Goal: Transaction & Acquisition: Purchase product/service

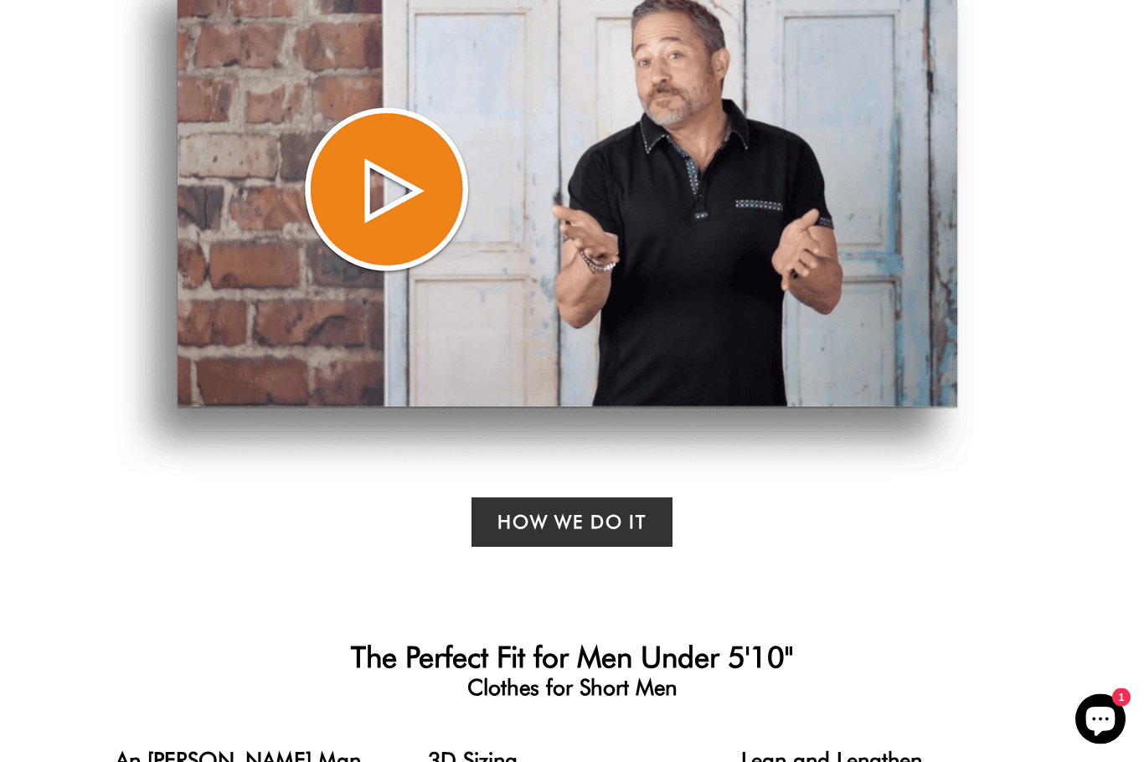
scroll to position [987, 0]
click at [514, 528] on link "How We Do it" at bounding box center [571, 522] width 200 height 49
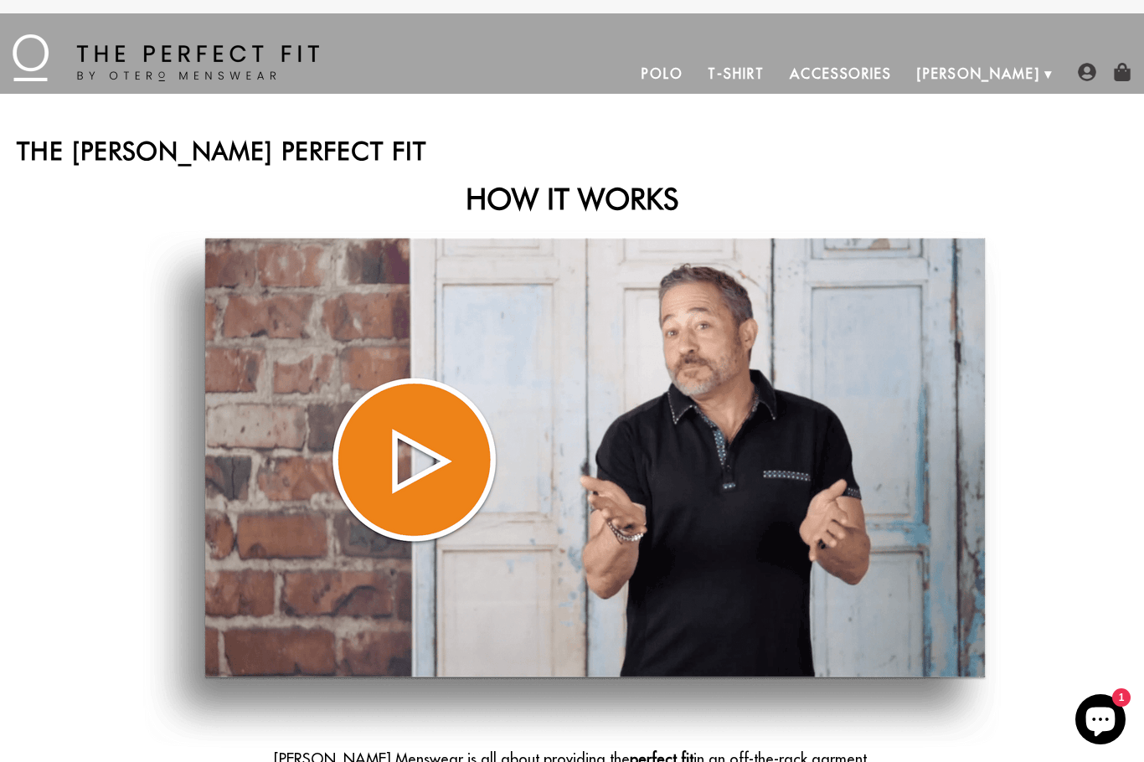
click at [407, 462] on img at bounding box center [572, 489] width 858 height 518
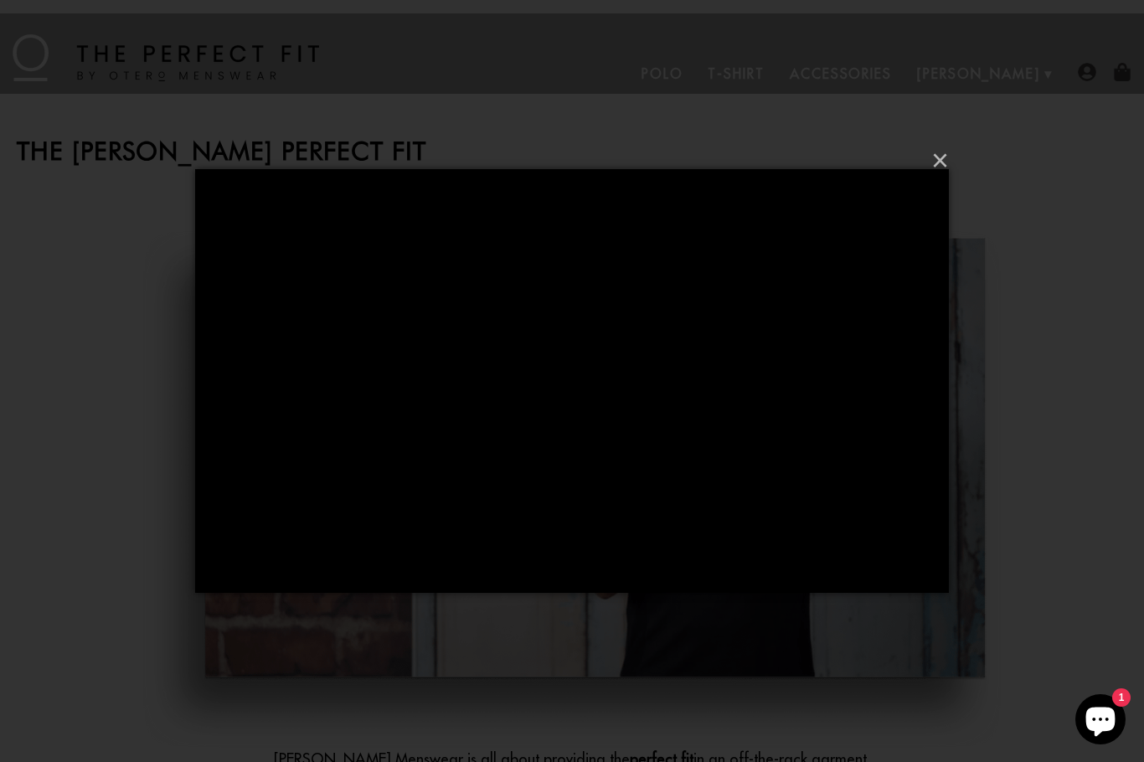
click at [940, 162] on button "×" at bounding box center [577, 161] width 754 height 50
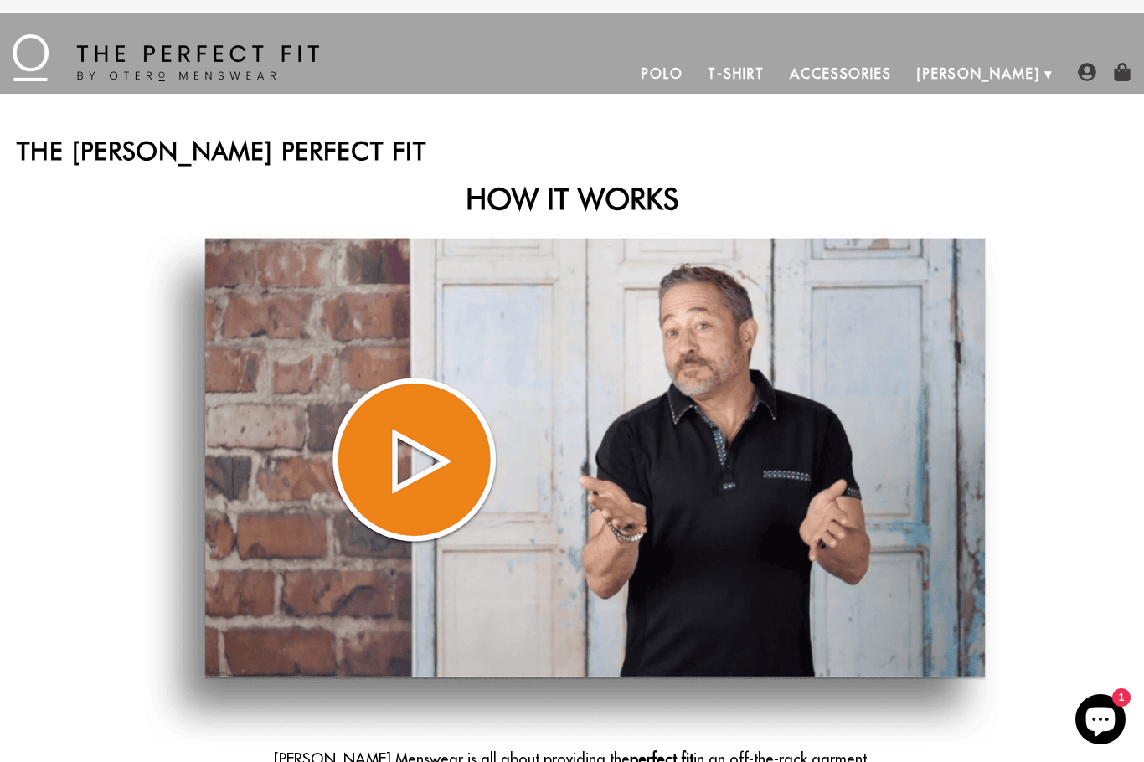
click at [776, 75] on link "T-Shirt" at bounding box center [735, 74] width 81 height 40
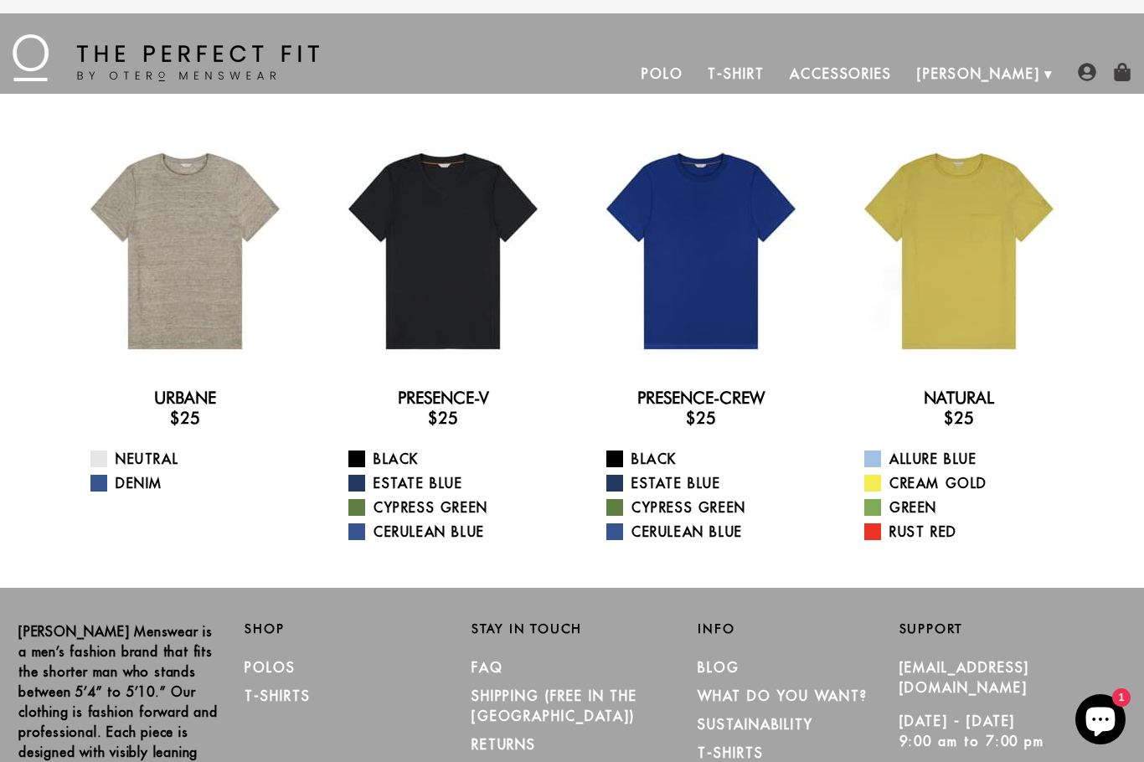
click at [696, 76] on link "Polo" at bounding box center [662, 74] width 67 height 40
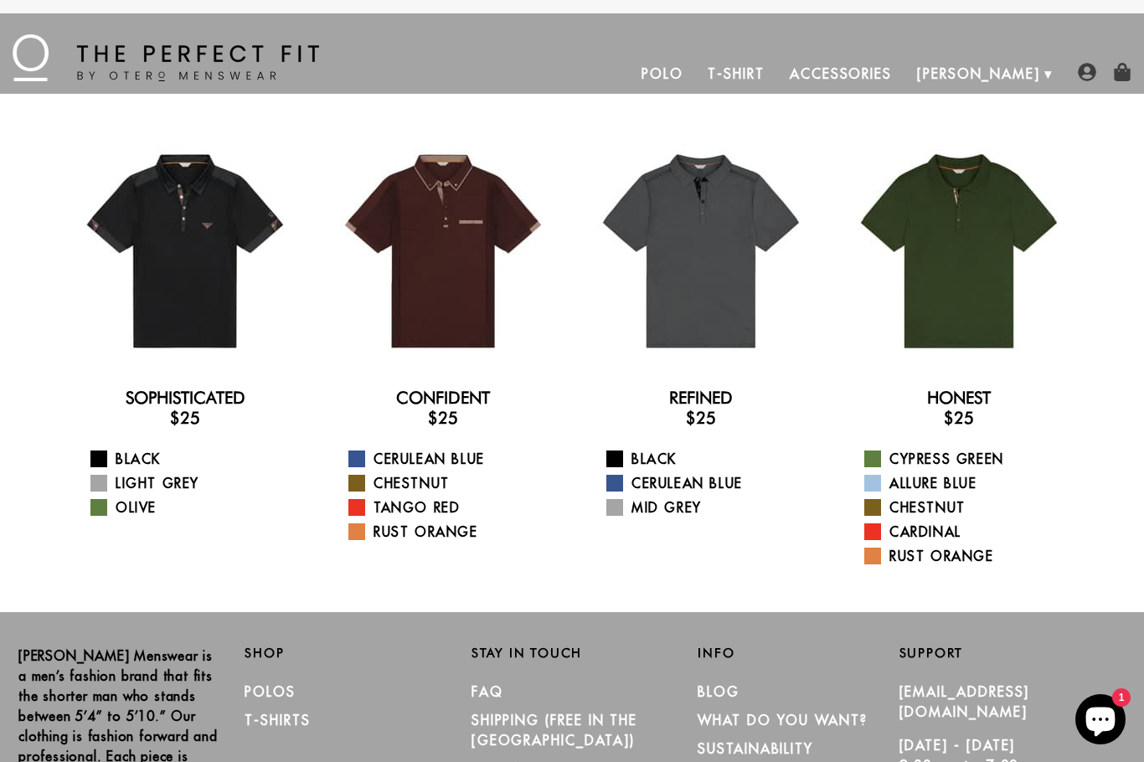
click at [101, 65] on img at bounding box center [166, 57] width 307 height 47
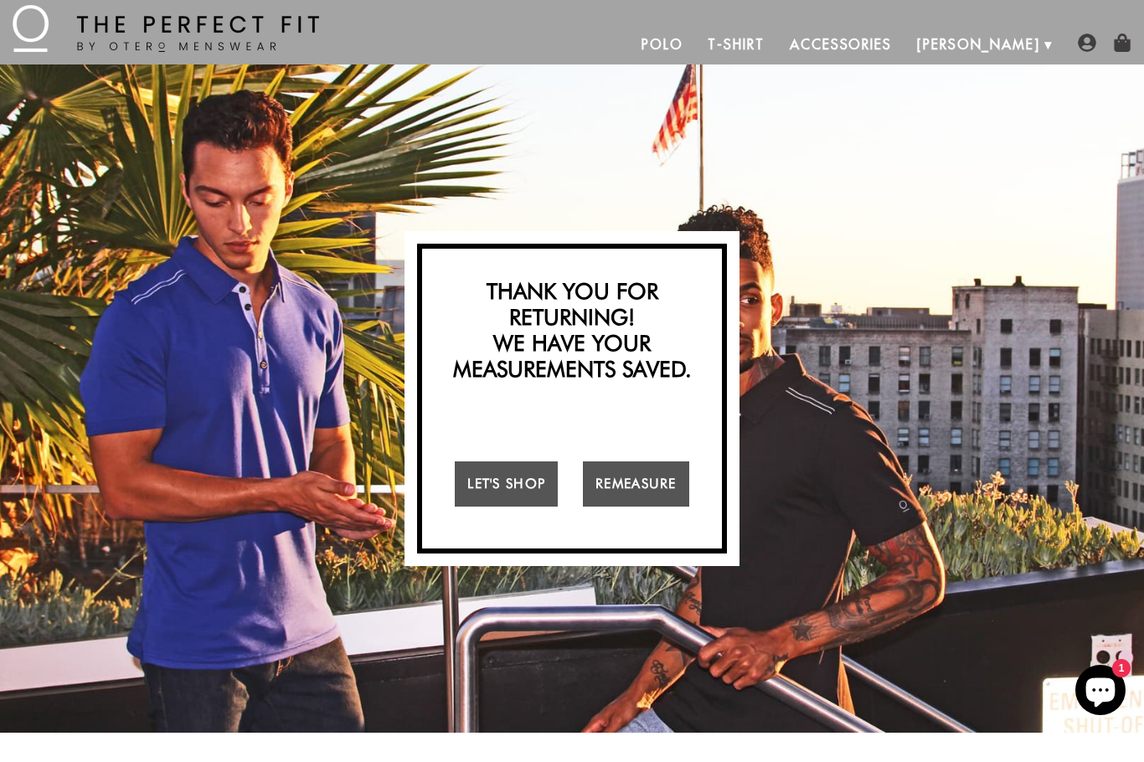
scroll to position [29, 0]
click at [626, 482] on link "Remeasure" at bounding box center [636, 483] width 106 height 45
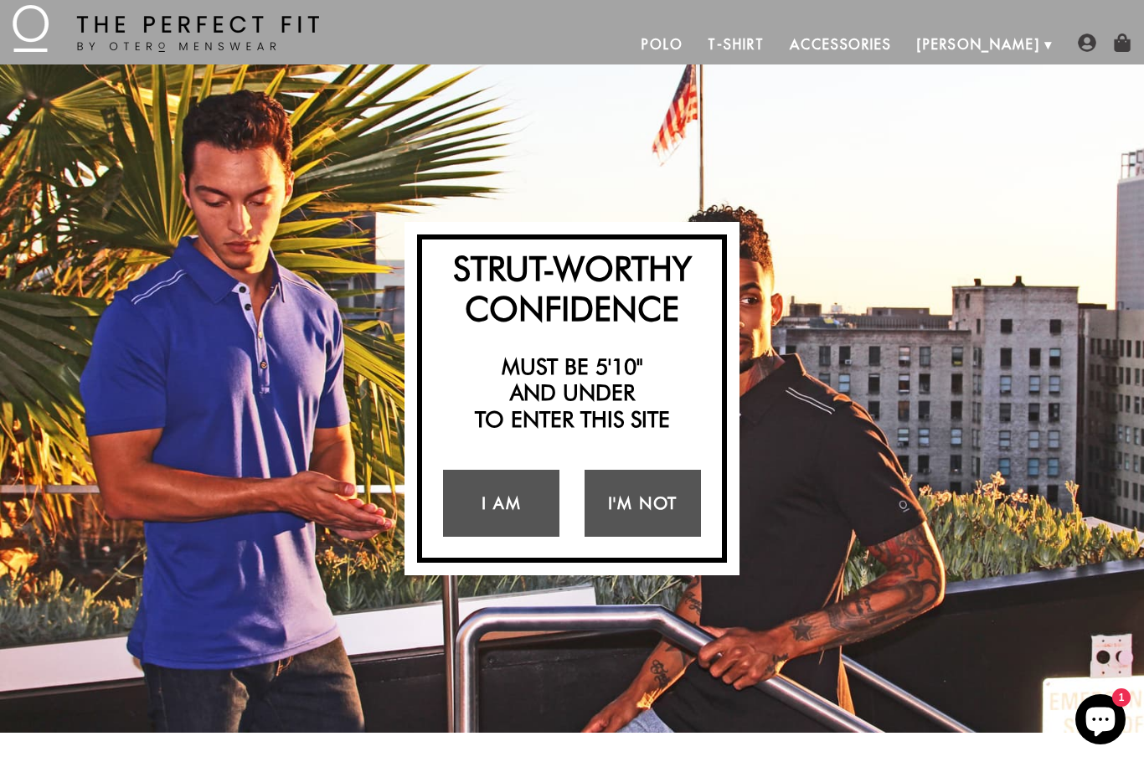
click at [492, 500] on link "I Am" at bounding box center [501, 503] width 116 height 67
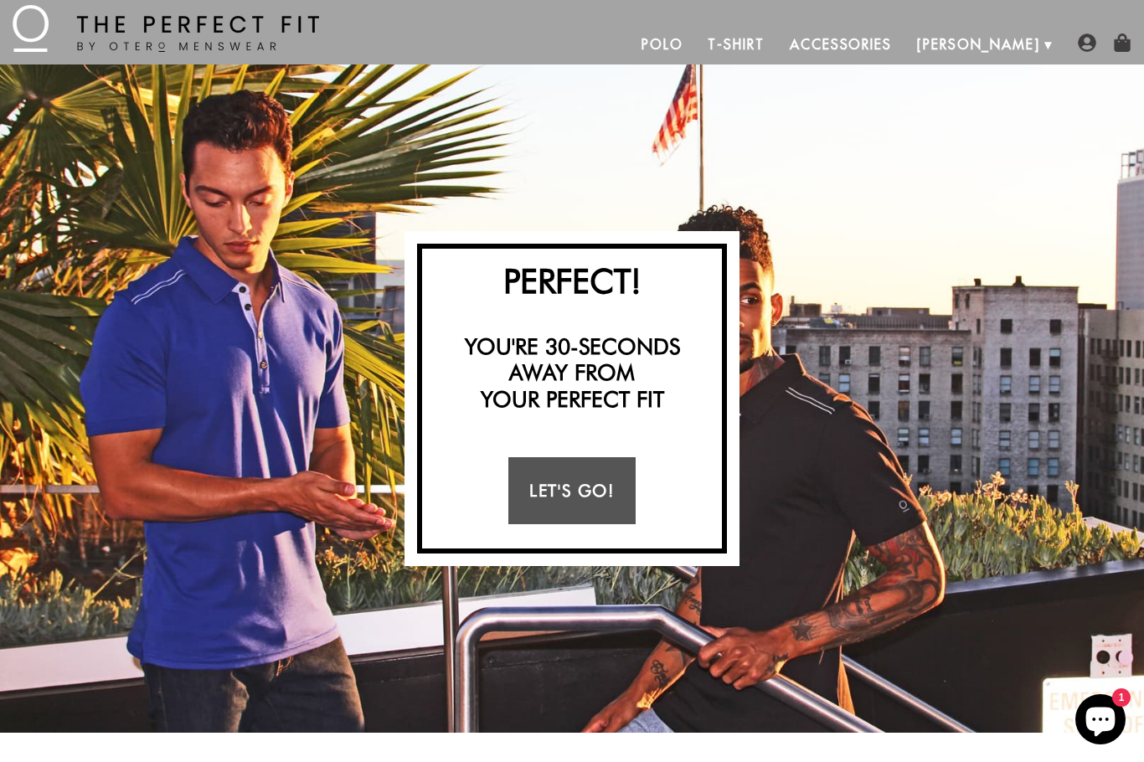
click at [569, 487] on link "Let's Go!" at bounding box center [571, 490] width 126 height 67
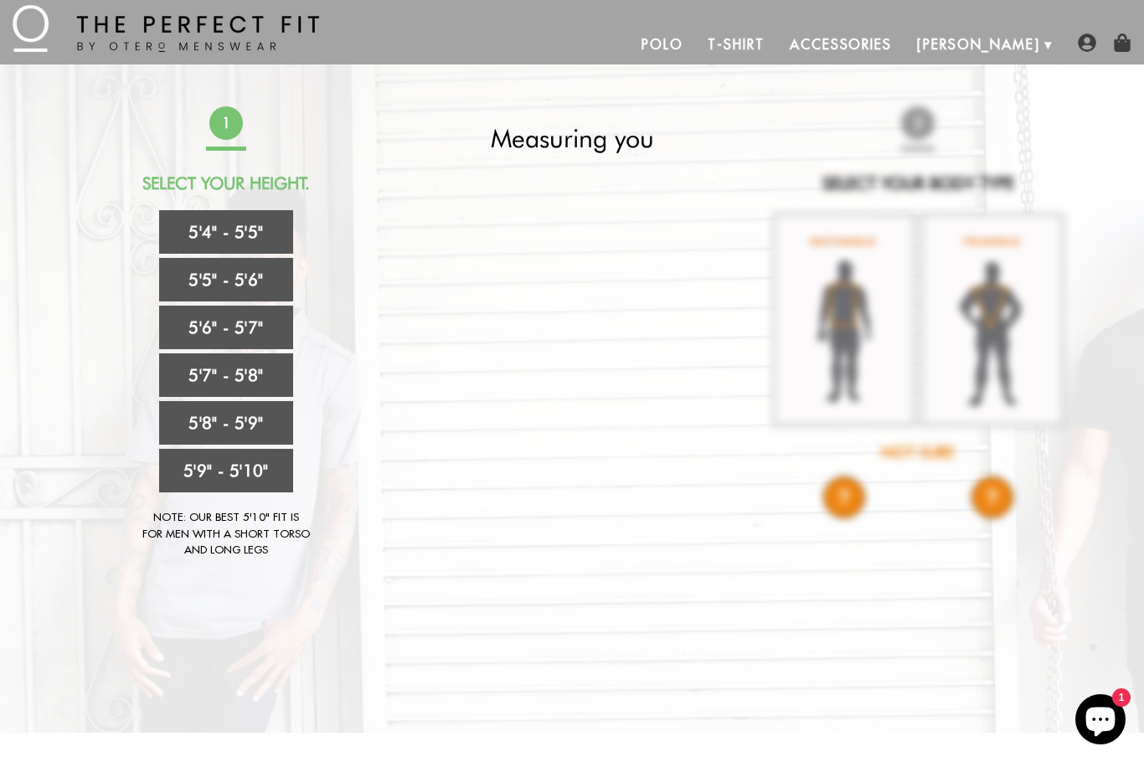
click at [208, 323] on link "5'6" - 5'7"" at bounding box center [226, 328] width 134 height 44
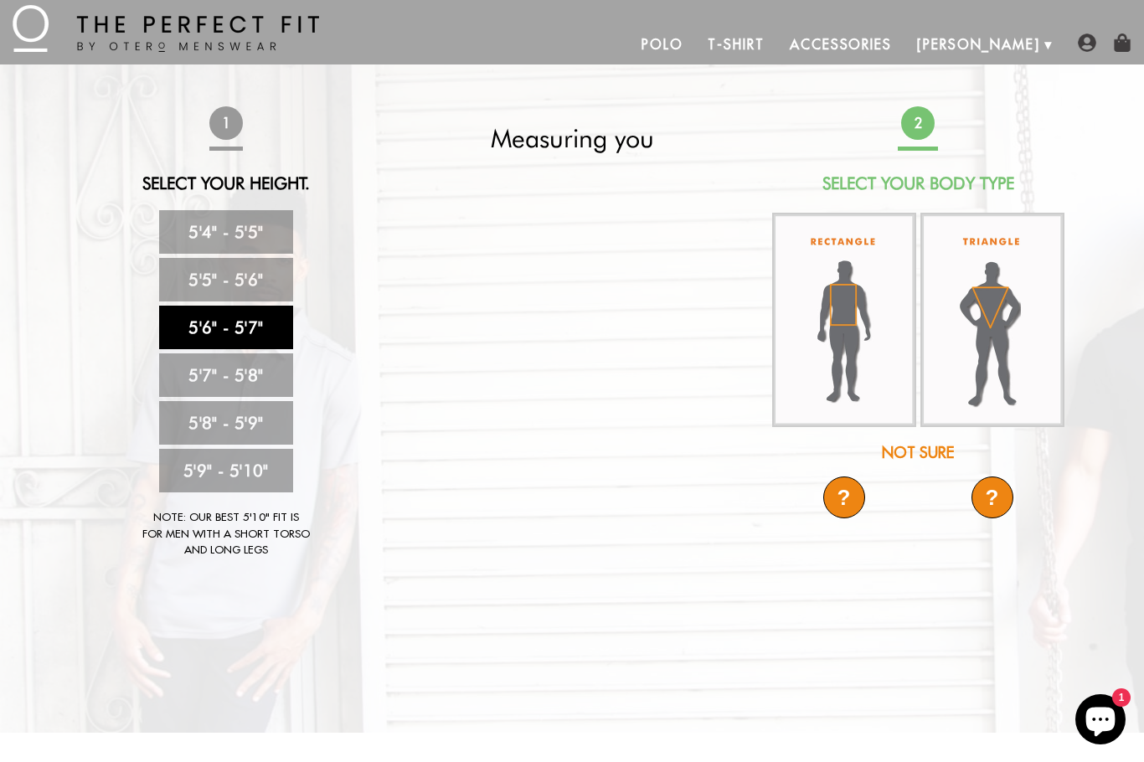
click at [840, 301] on img at bounding box center [844, 320] width 144 height 214
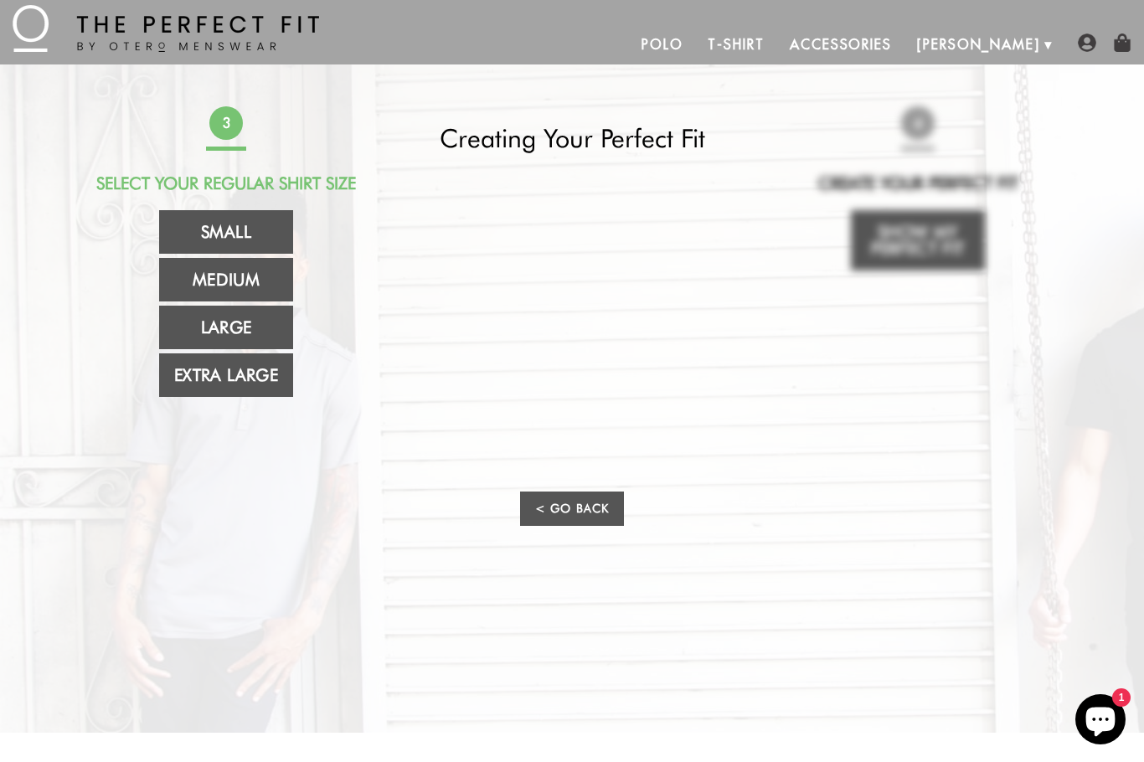
click at [213, 273] on link "Medium" at bounding box center [226, 280] width 134 height 44
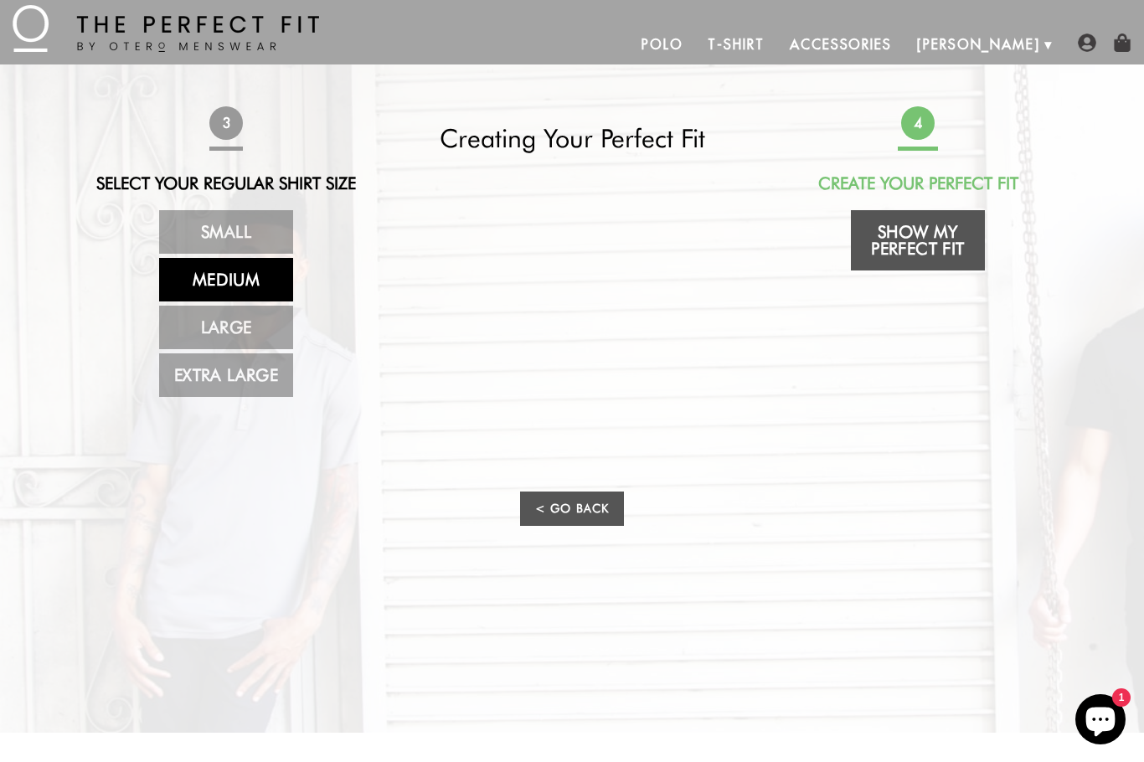
click at [915, 239] on link "Show My Perfect Fit" at bounding box center [918, 240] width 134 height 60
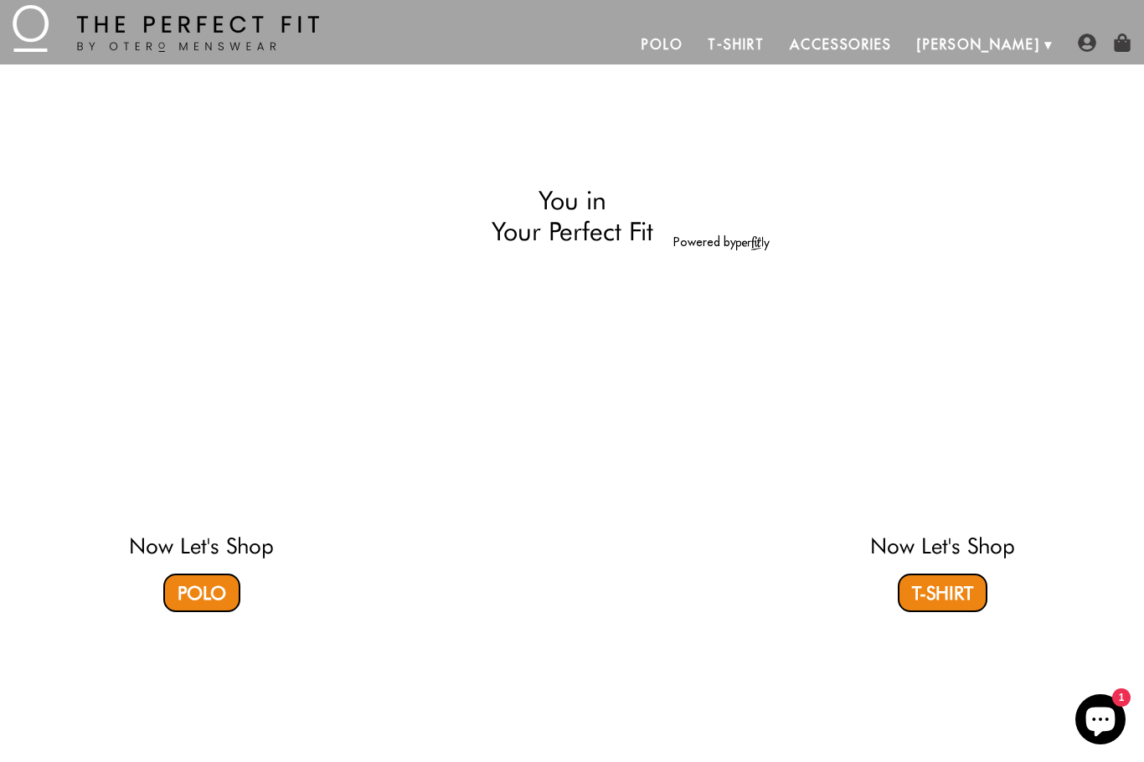
select select "56-57"
select select "M"
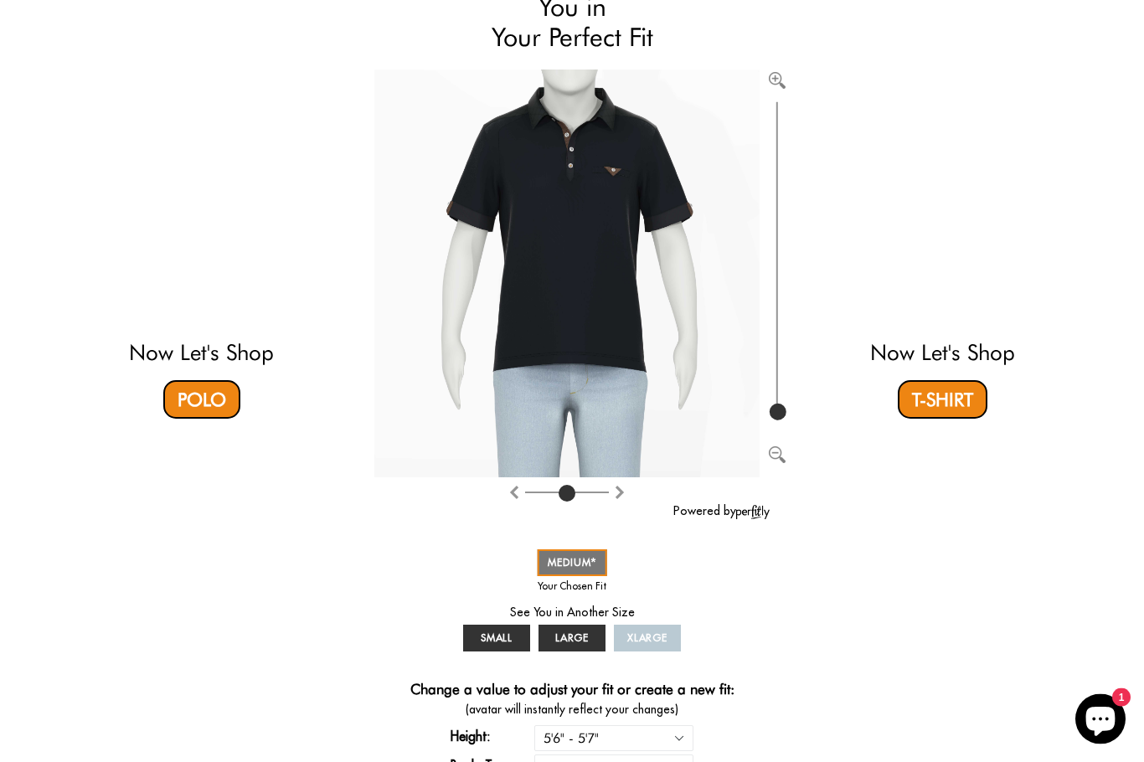
scroll to position [136, 0]
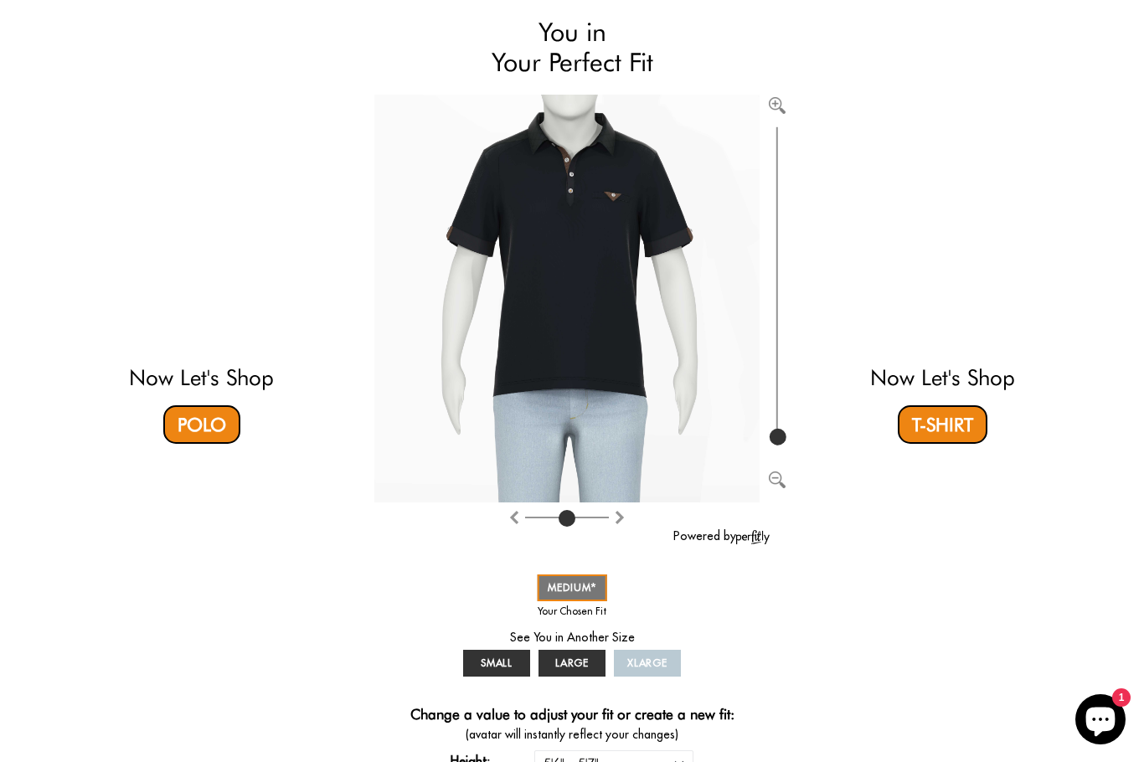
click at [192, 422] on link "Polo" at bounding box center [201, 424] width 77 height 39
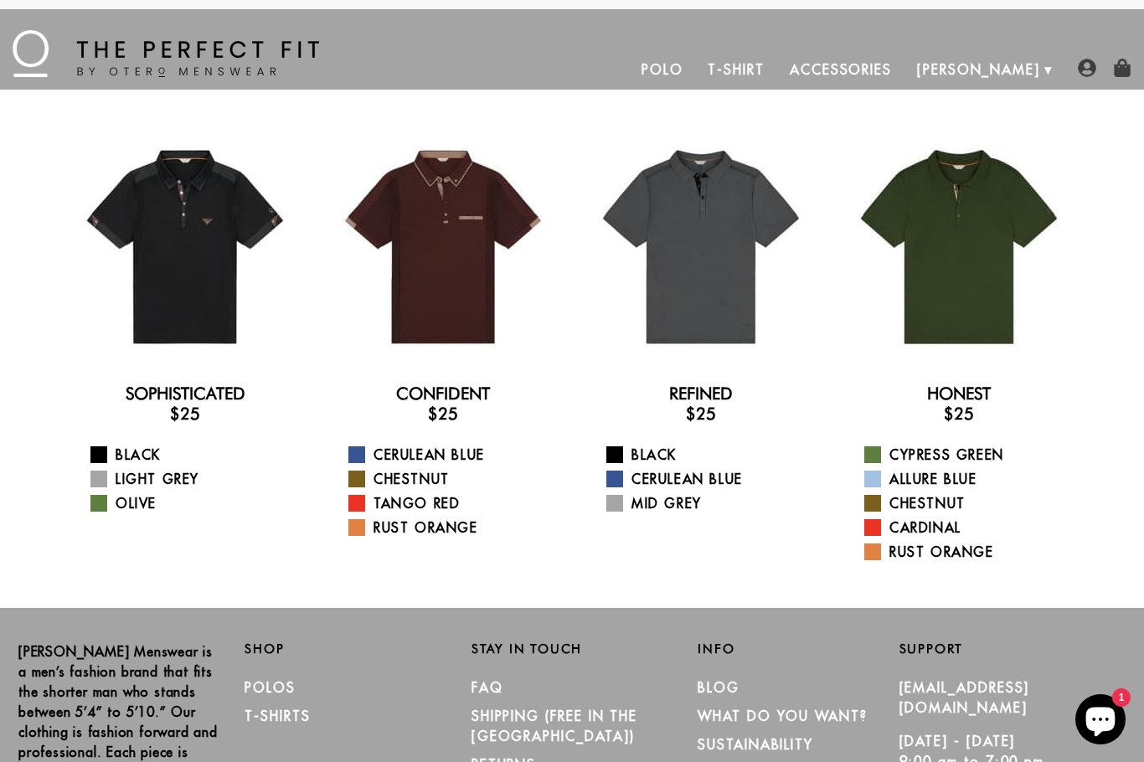
scroll to position [3, 0]
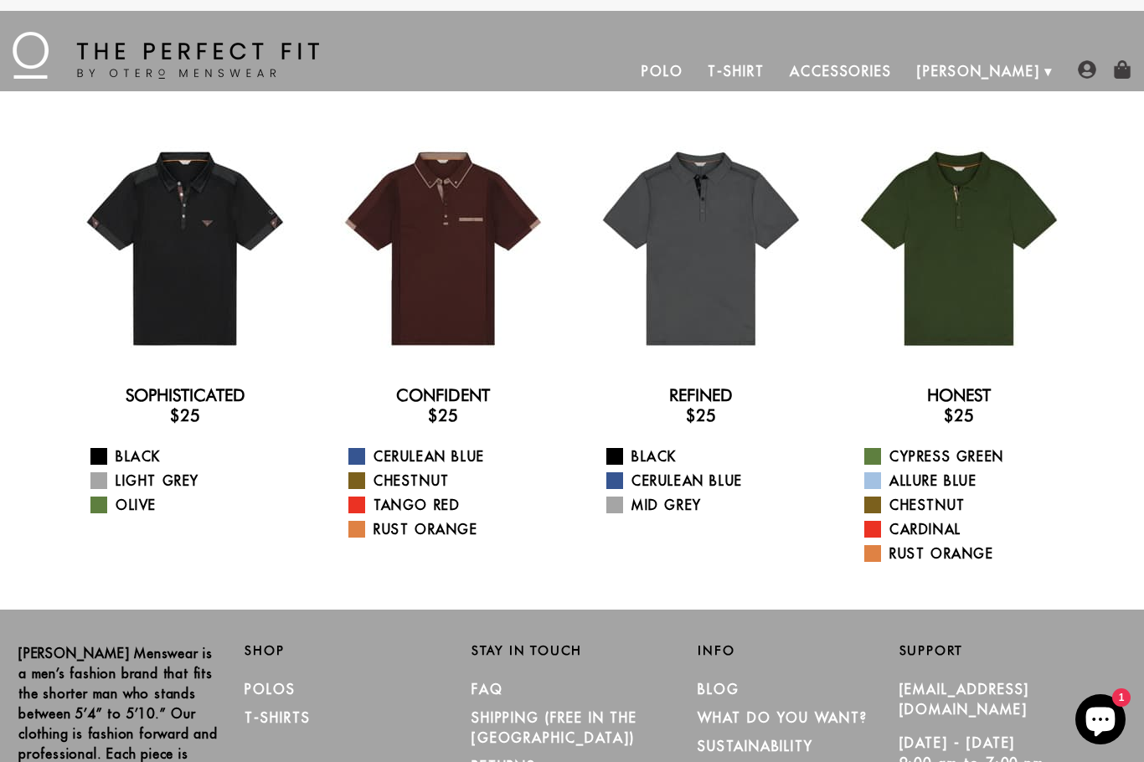
click at [190, 285] on div at bounding box center [185, 248] width 231 height 231
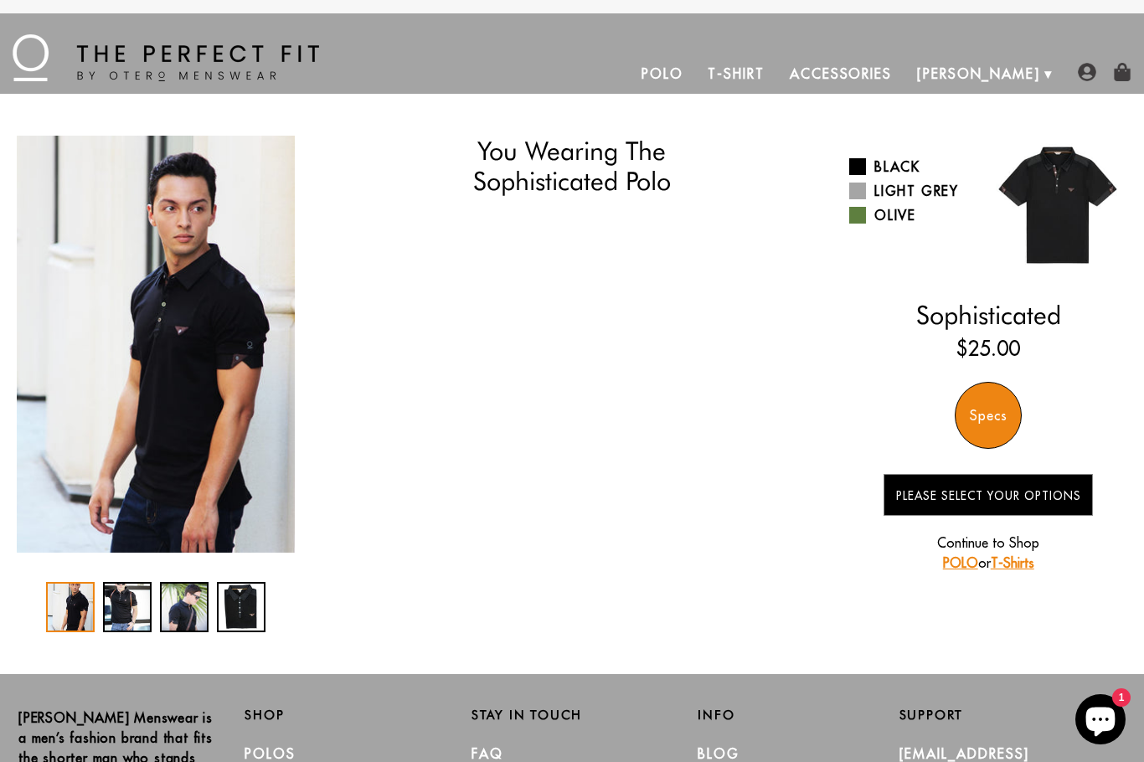
select select "56-57"
select select "M"
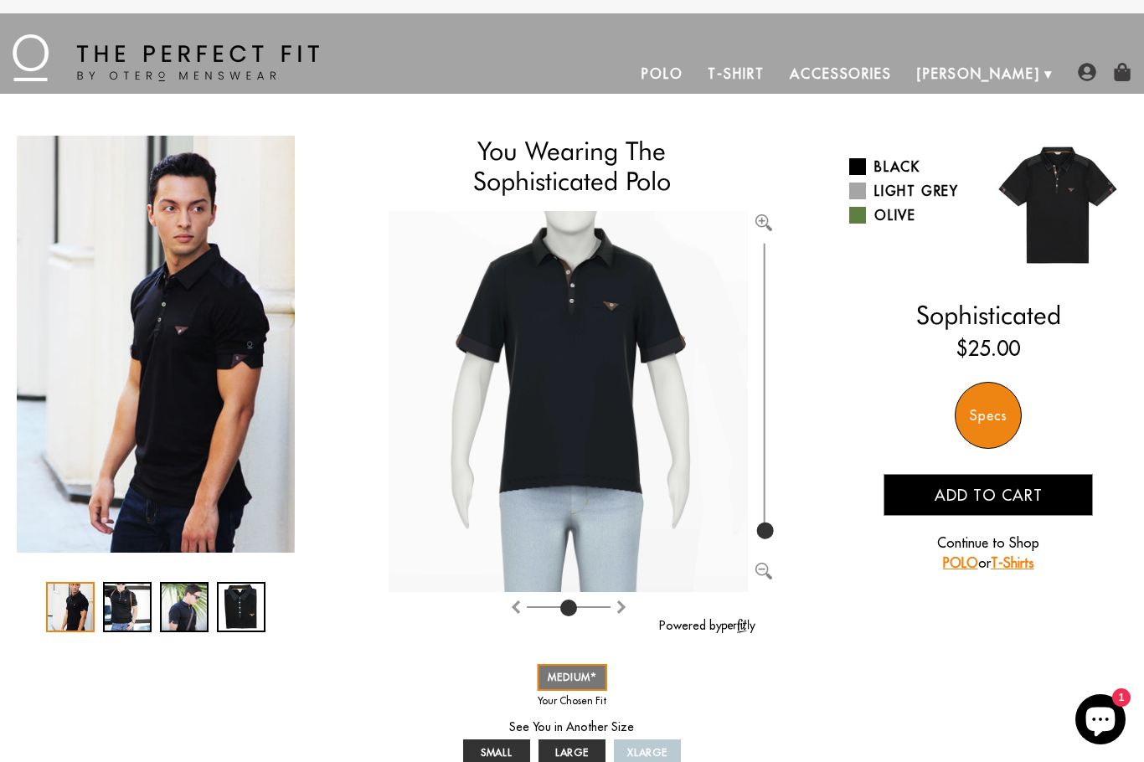
click at [853, 193] on span at bounding box center [857, 191] width 17 height 17
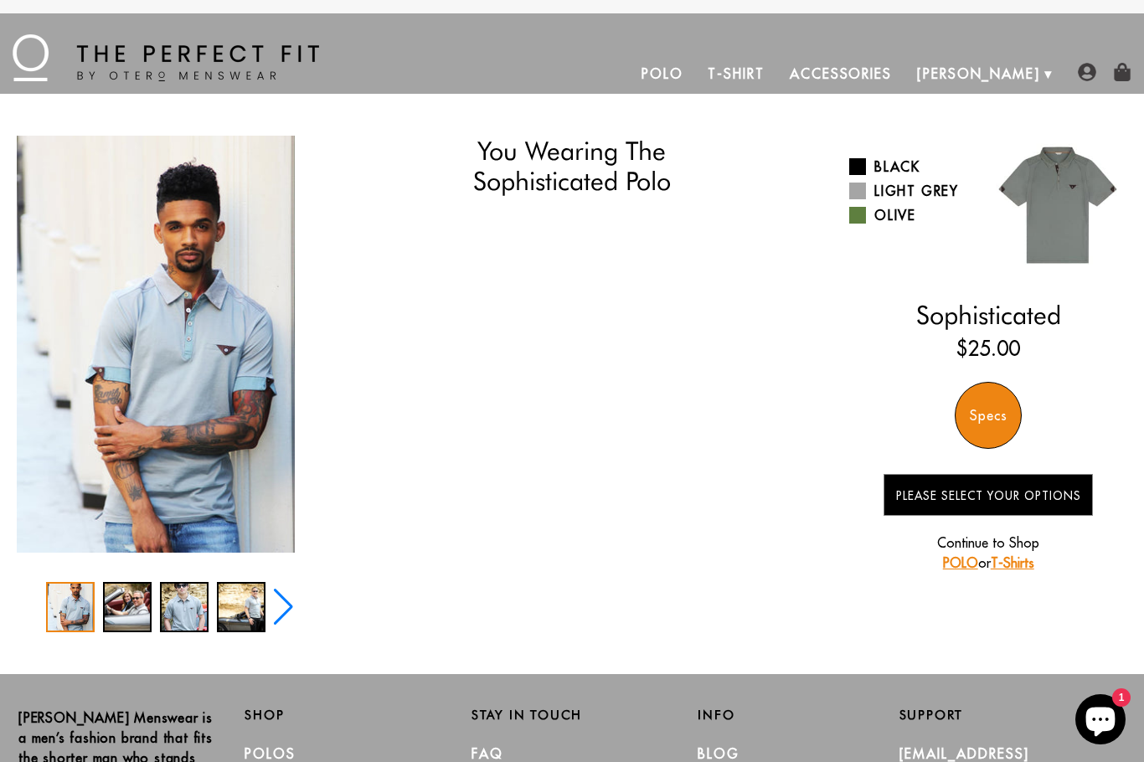
select select "56-57"
select select "M"
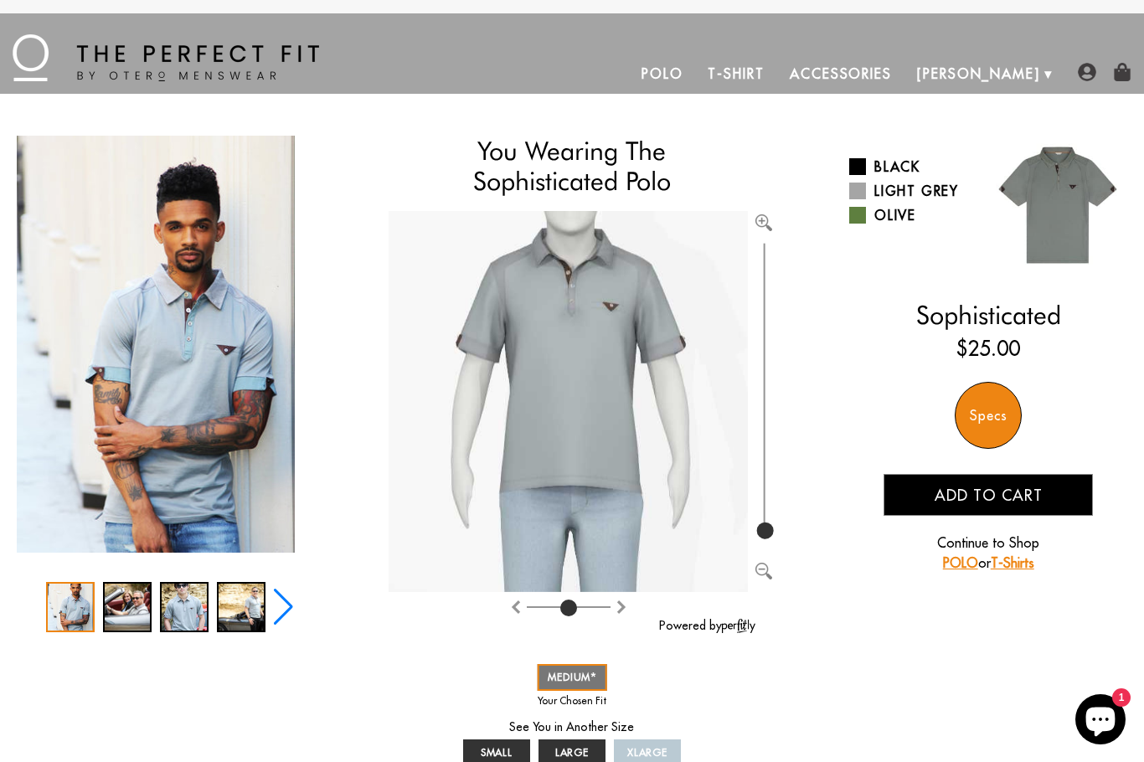
click at [863, 223] on span at bounding box center [857, 215] width 17 height 17
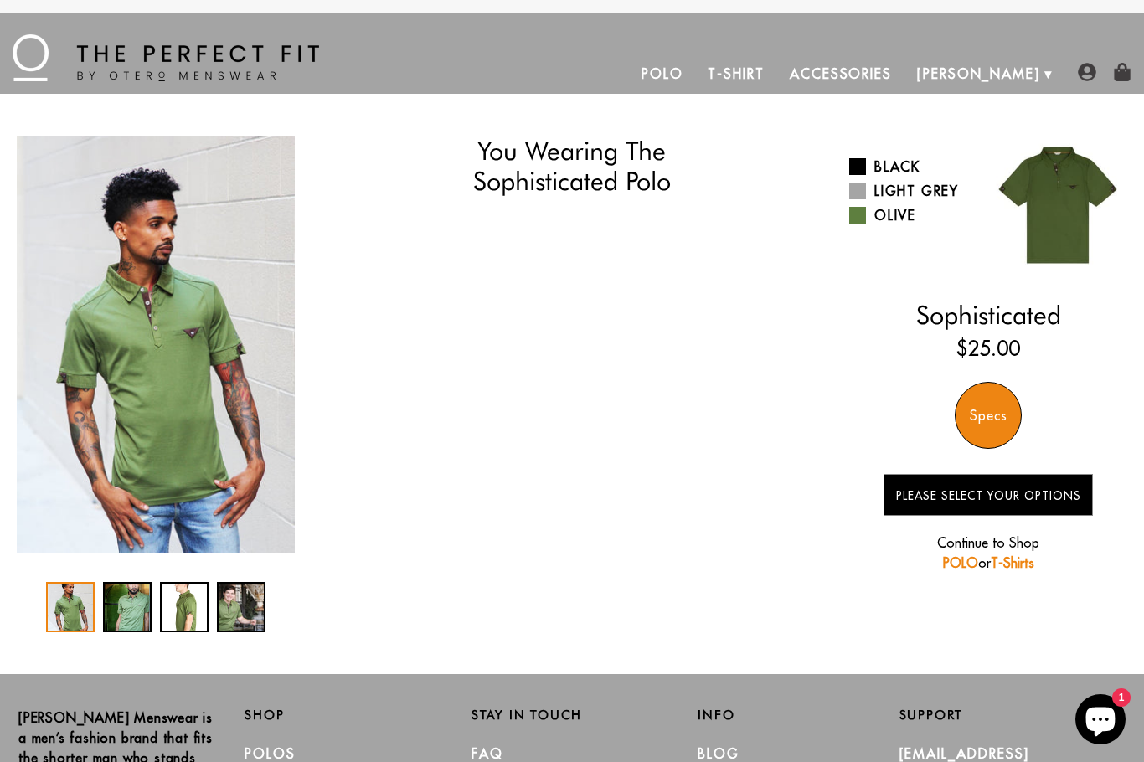
select select "56-57"
select select "M"
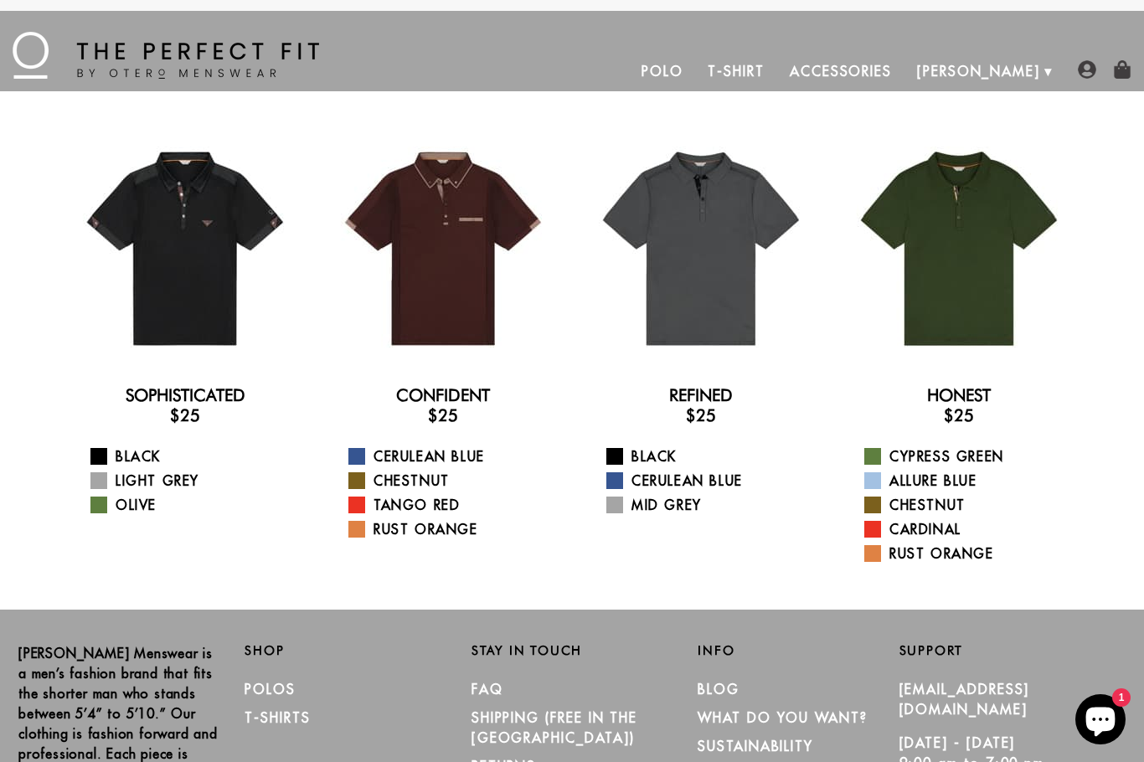
click at [395, 448] on link "Cerulean Blue" at bounding box center [453, 456] width 210 height 20
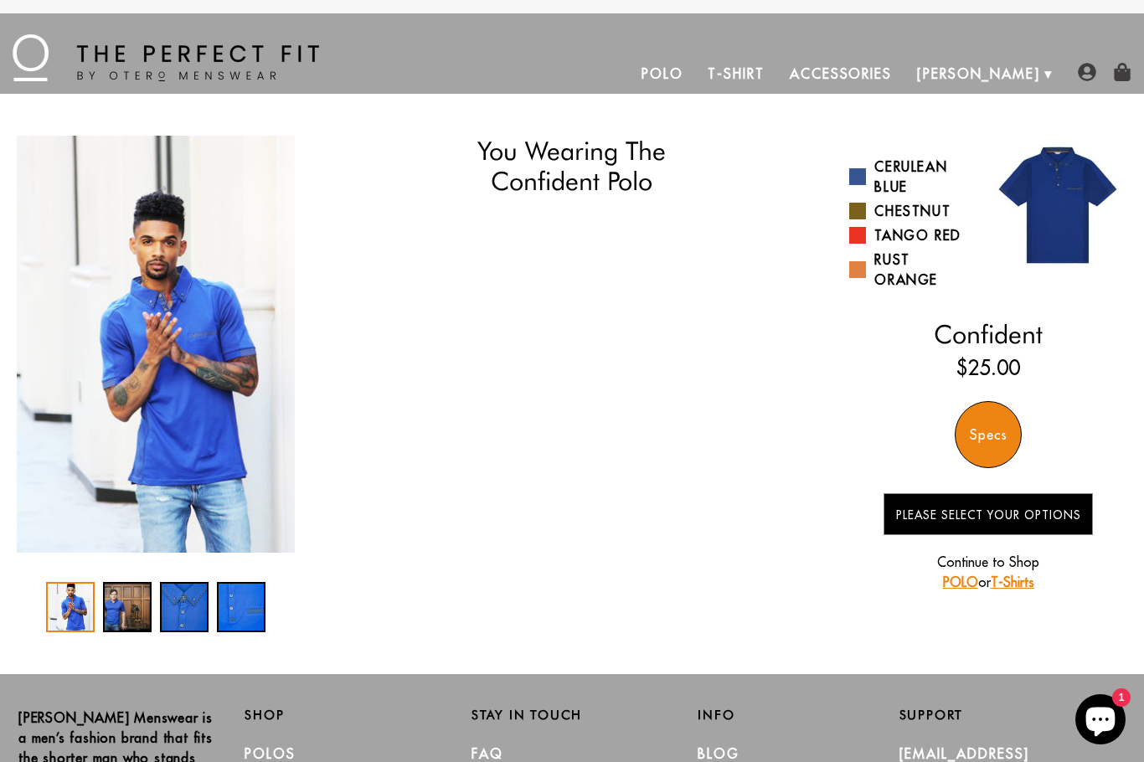
select select "56-57"
select select "M"
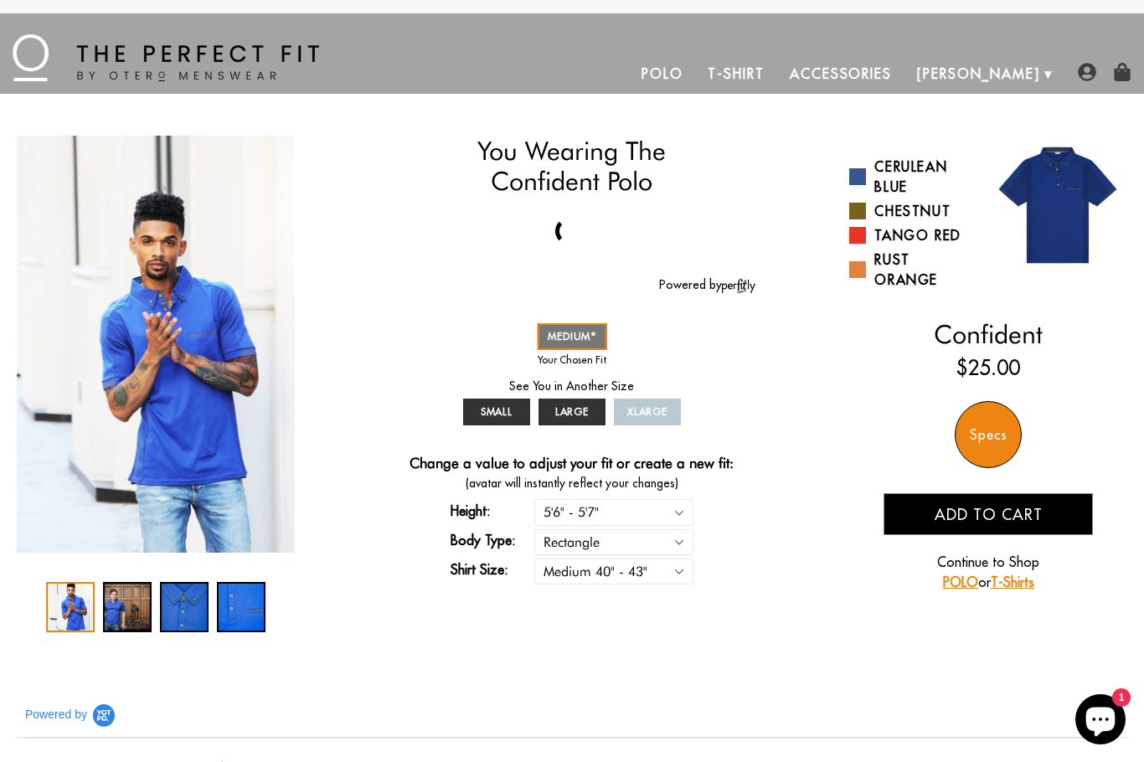
click at [122, 614] on div "2 / 4" at bounding box center [127, 607] width 49 height 50
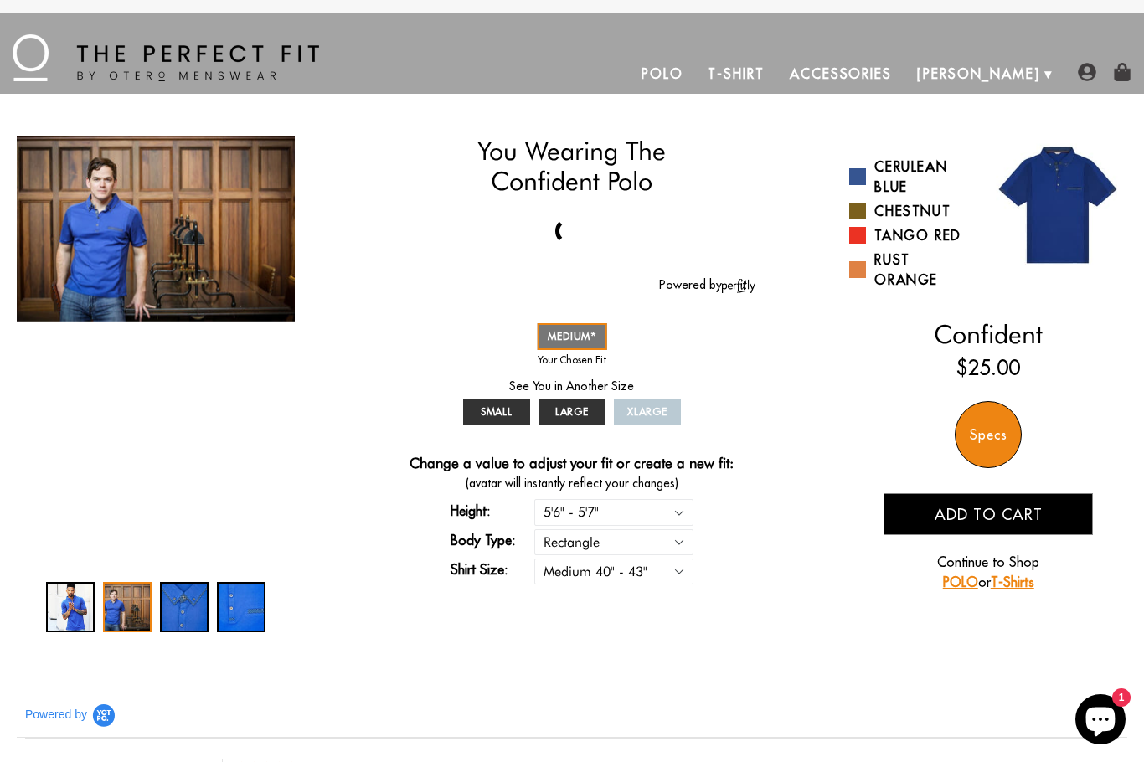
click at [89, 245] on img "2 / 4" at bounding box center [156, 229] width 278 height 186
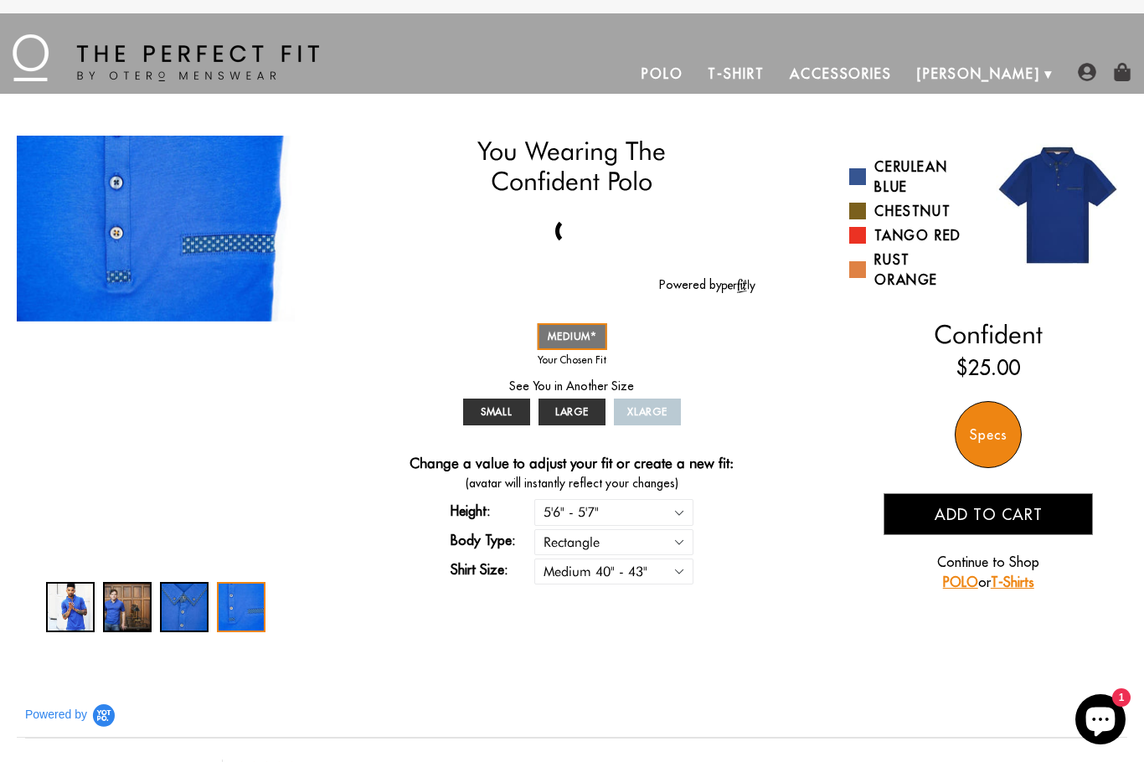
click at [994, 429] on div "Specs" at bounding box center [988, 434] width 67 height 67
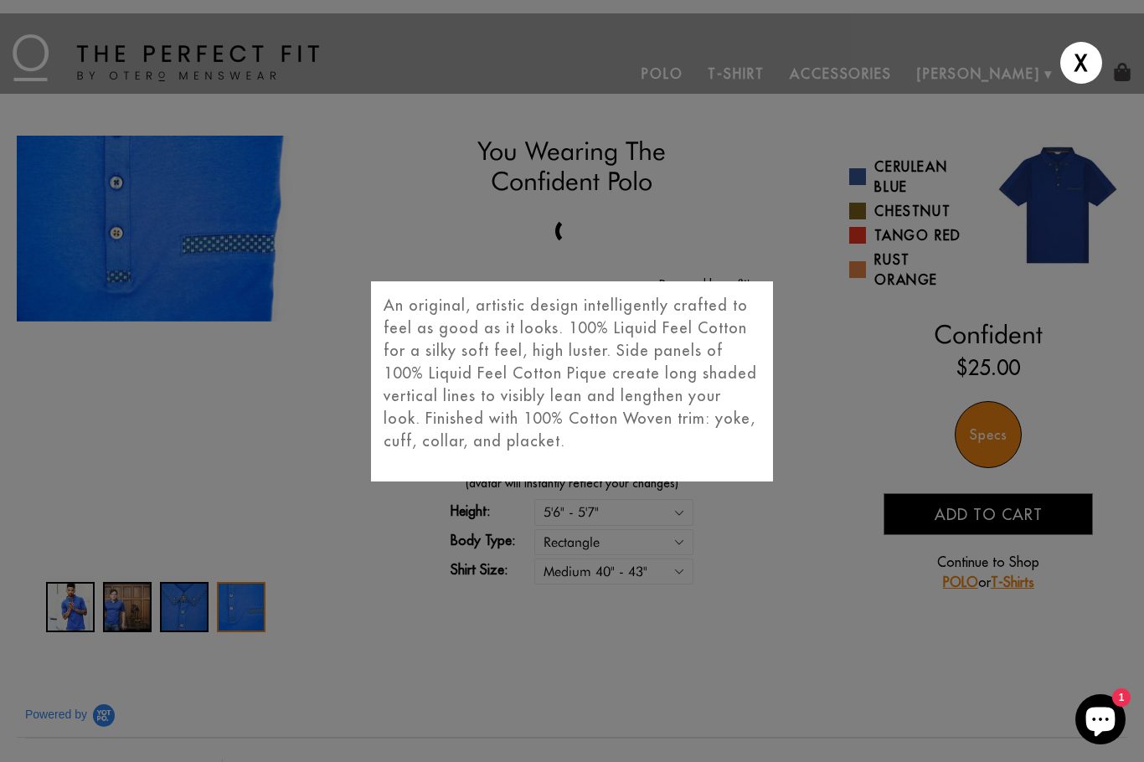
click at [848, 595] on div "X An original, artistic design intelligently crafted to feel as good as it look…" at bounding box center [572, 381] width 1144 height 762
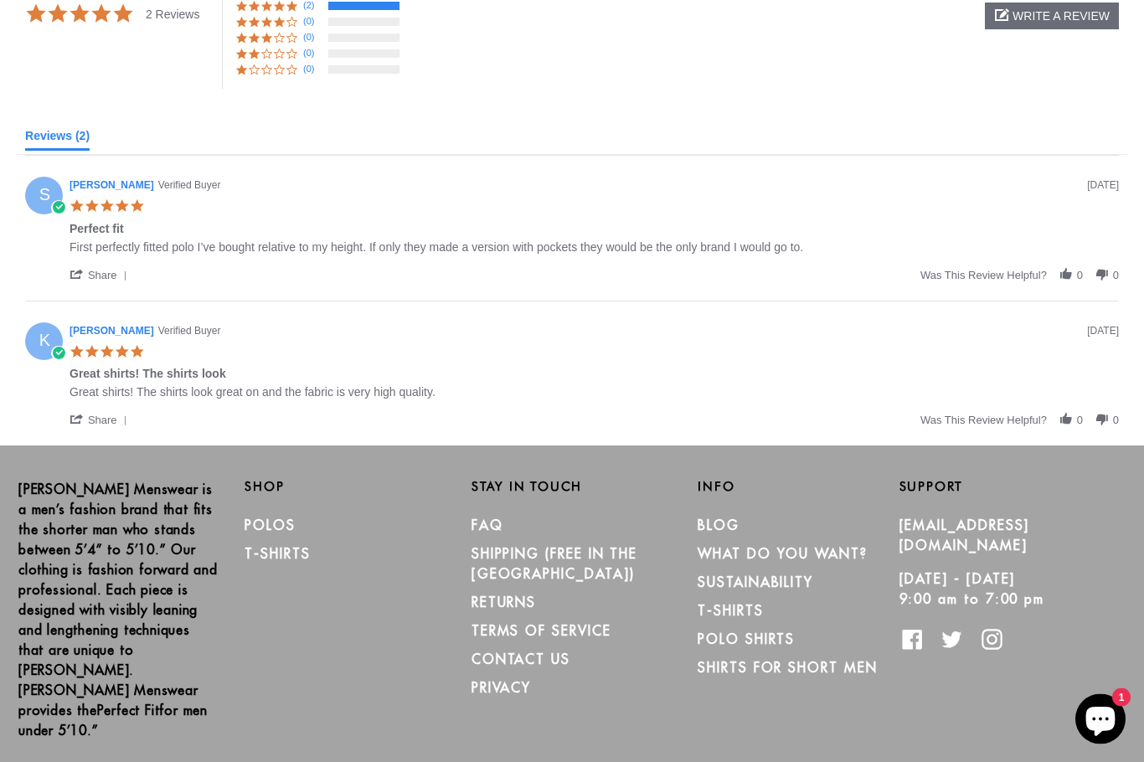
scroll to position [768, 0]
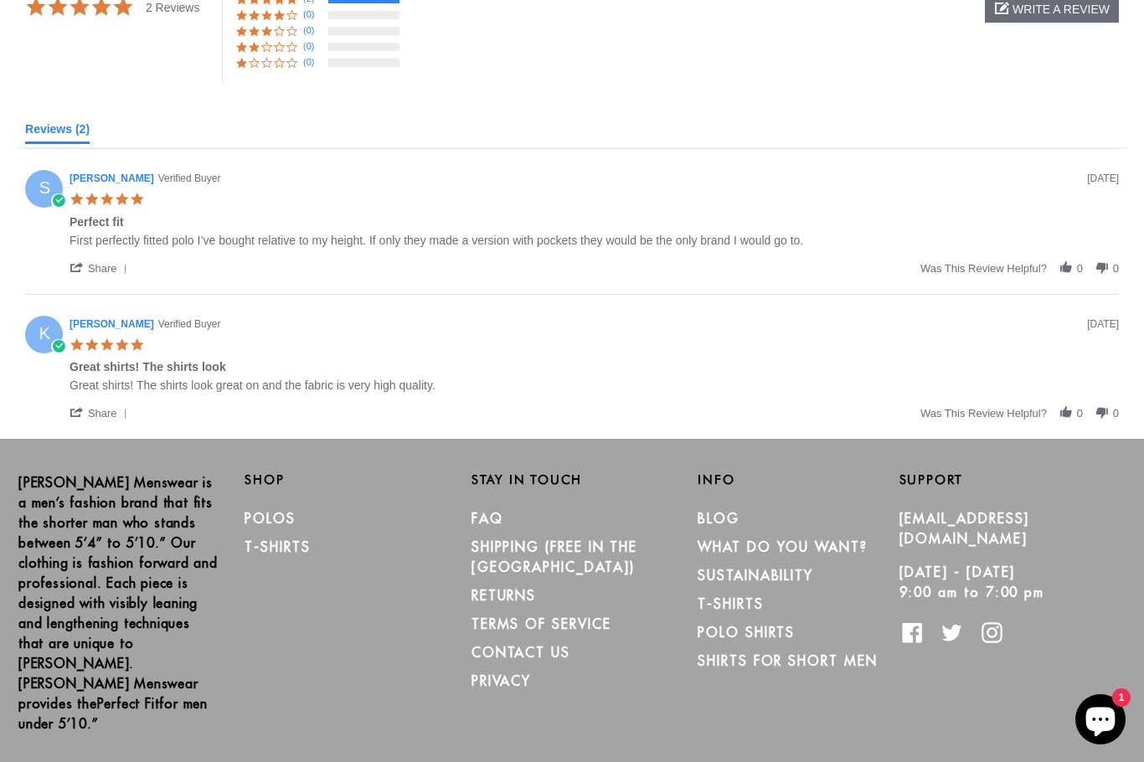
click at [494, 603] on link "RETURNS" at bounding box center [503, 595] width 64 height 17
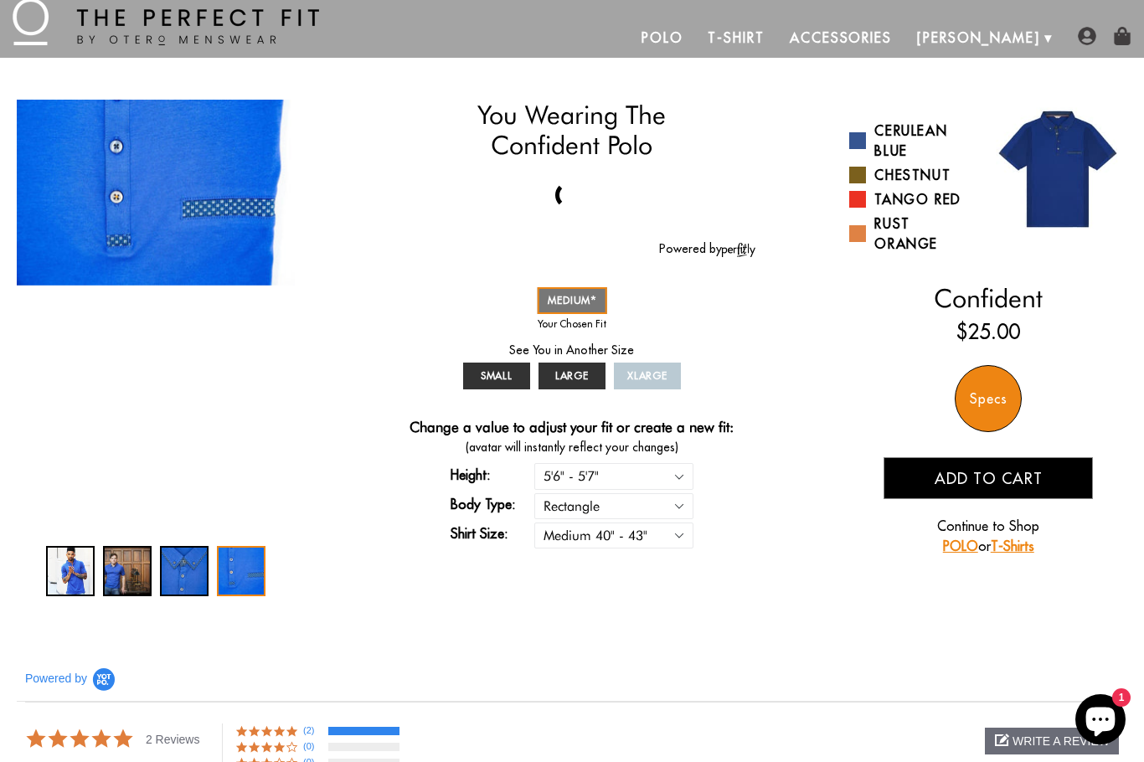
scroll to position [0, 0]
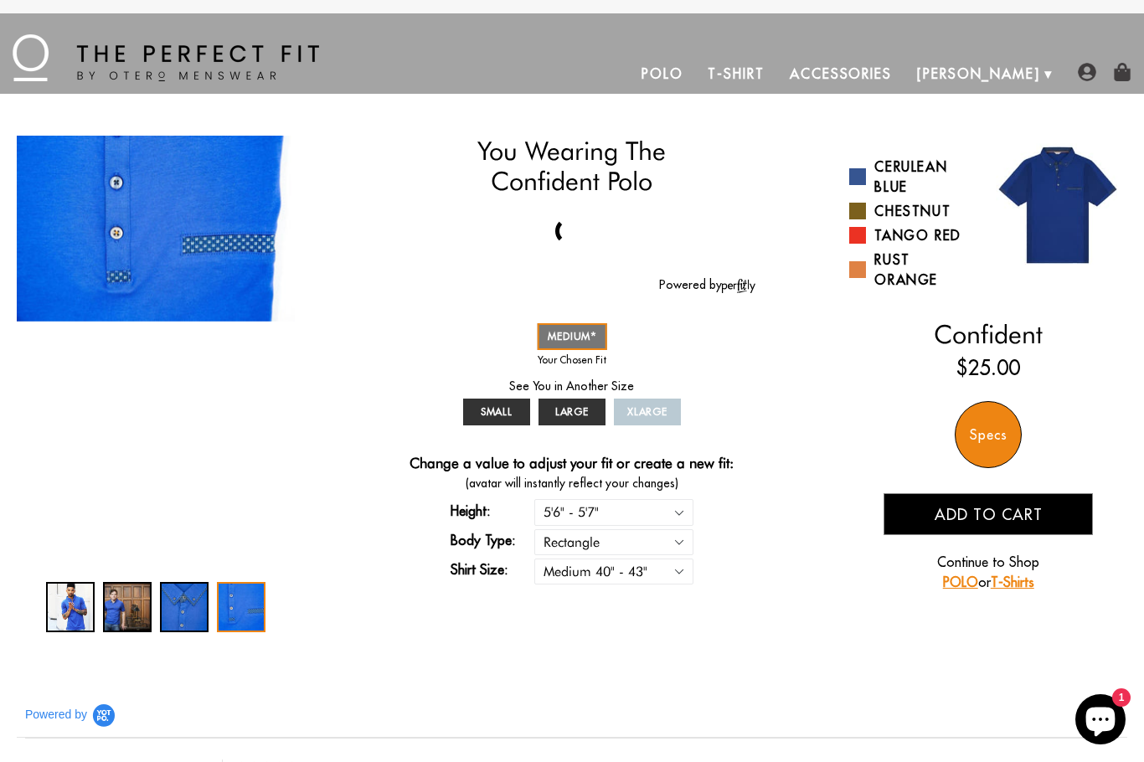
click at [1036, 513] on span "Add to cart" at bounding box center [989, 514] width 108 height 19
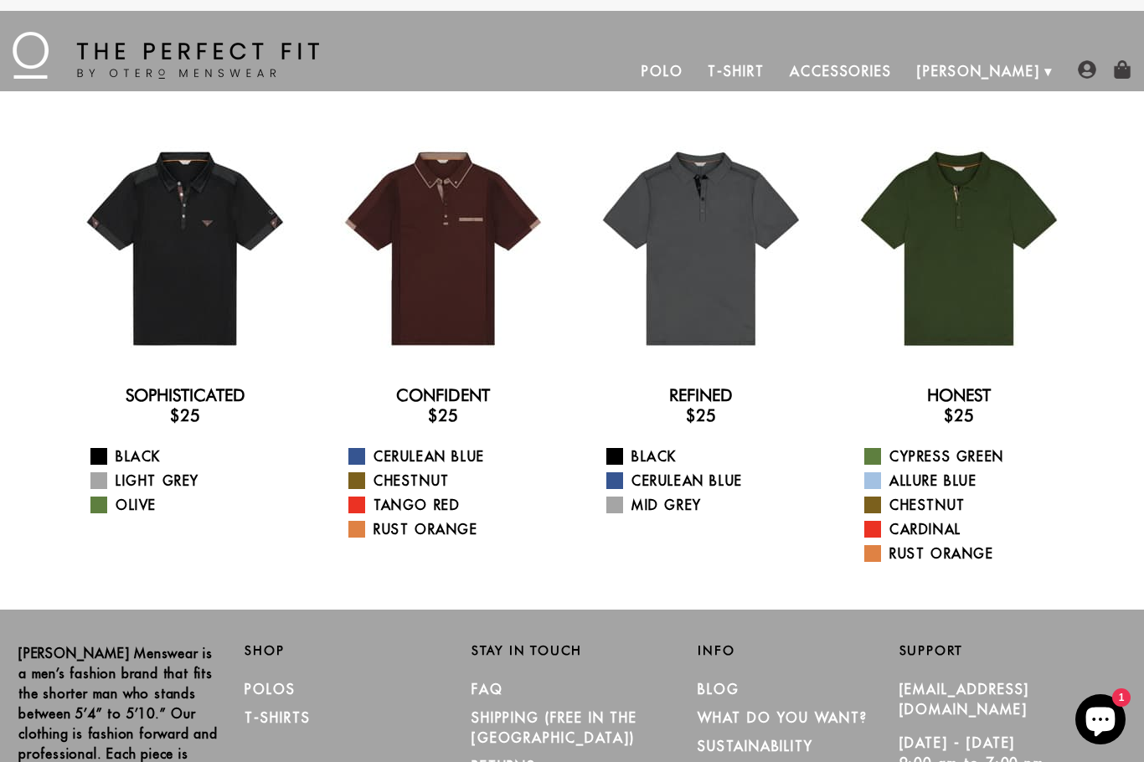
scroll to position [3, 0]
click at [617, 456] on span at bounding box center [614, 456] width 17 height 17
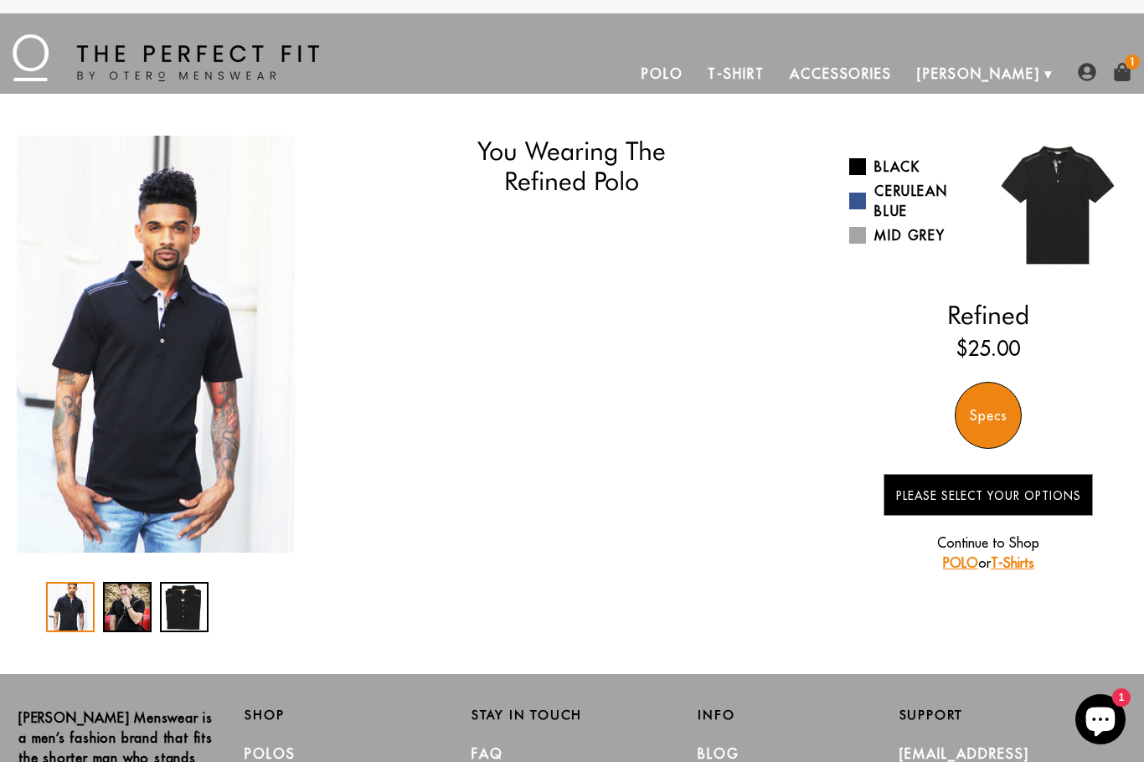
select select "56-57"
select select "M"
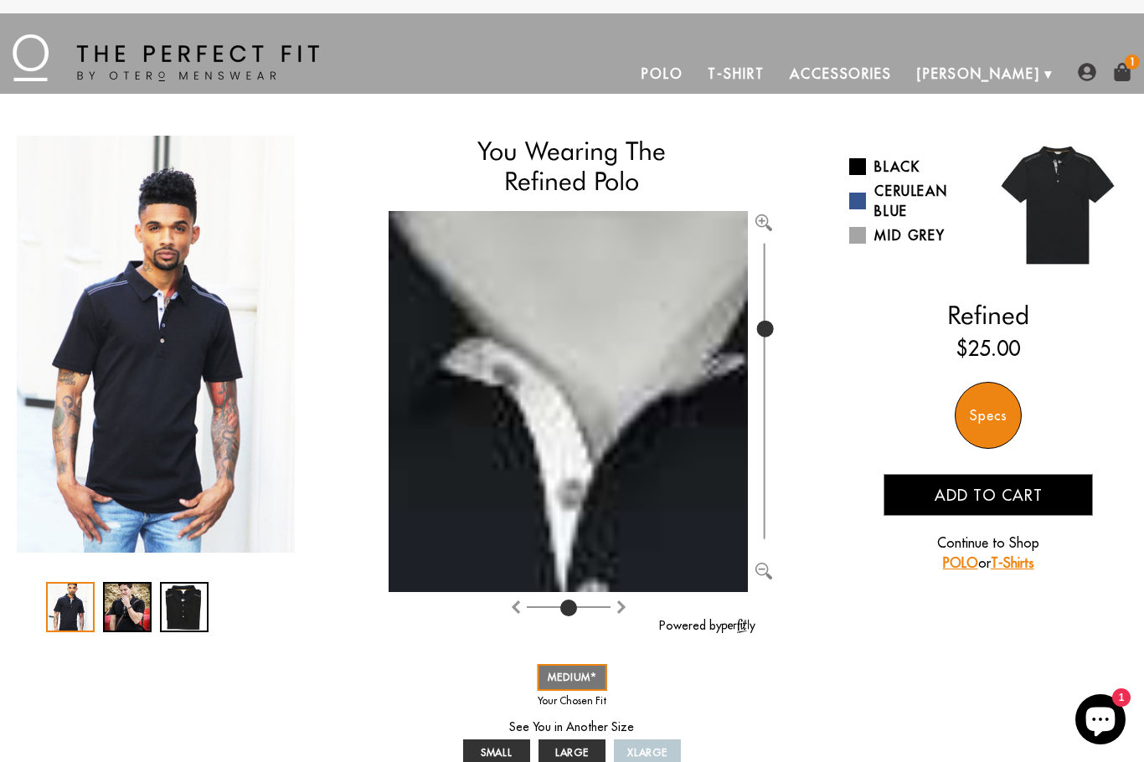
type input "750"
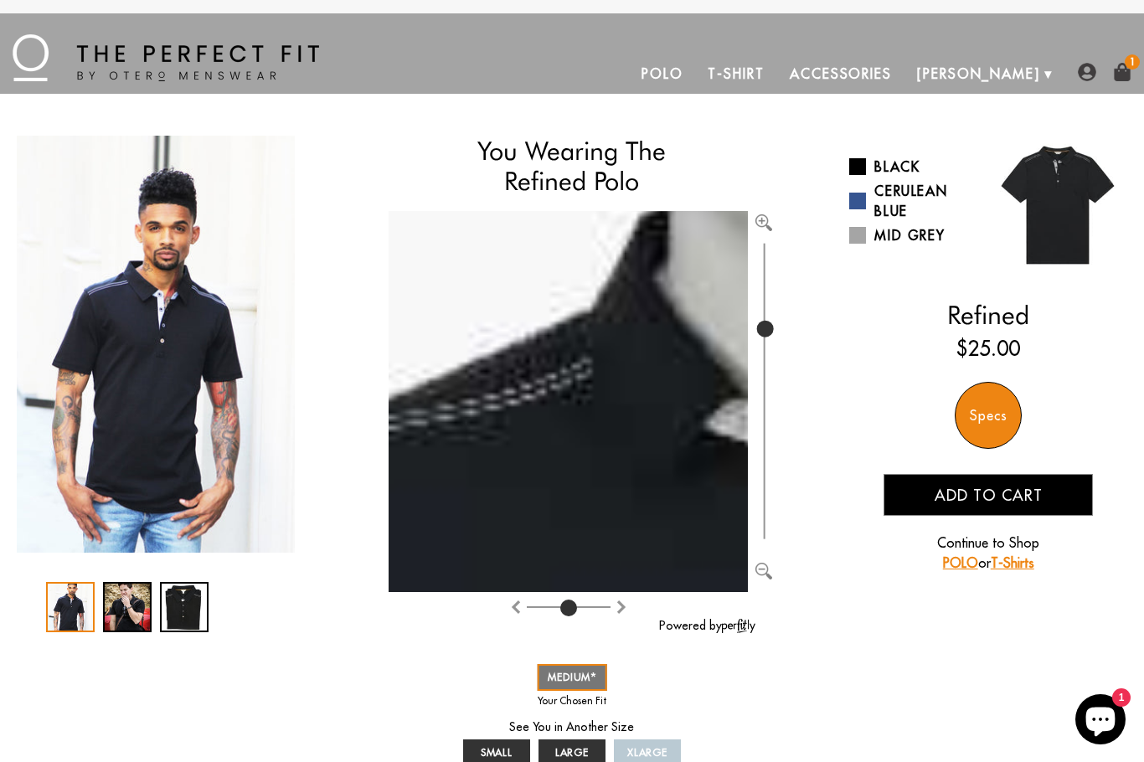
click at [879, 192] on link "Cerulean Blue" at bounding box center [912, 201] width 126 height 40
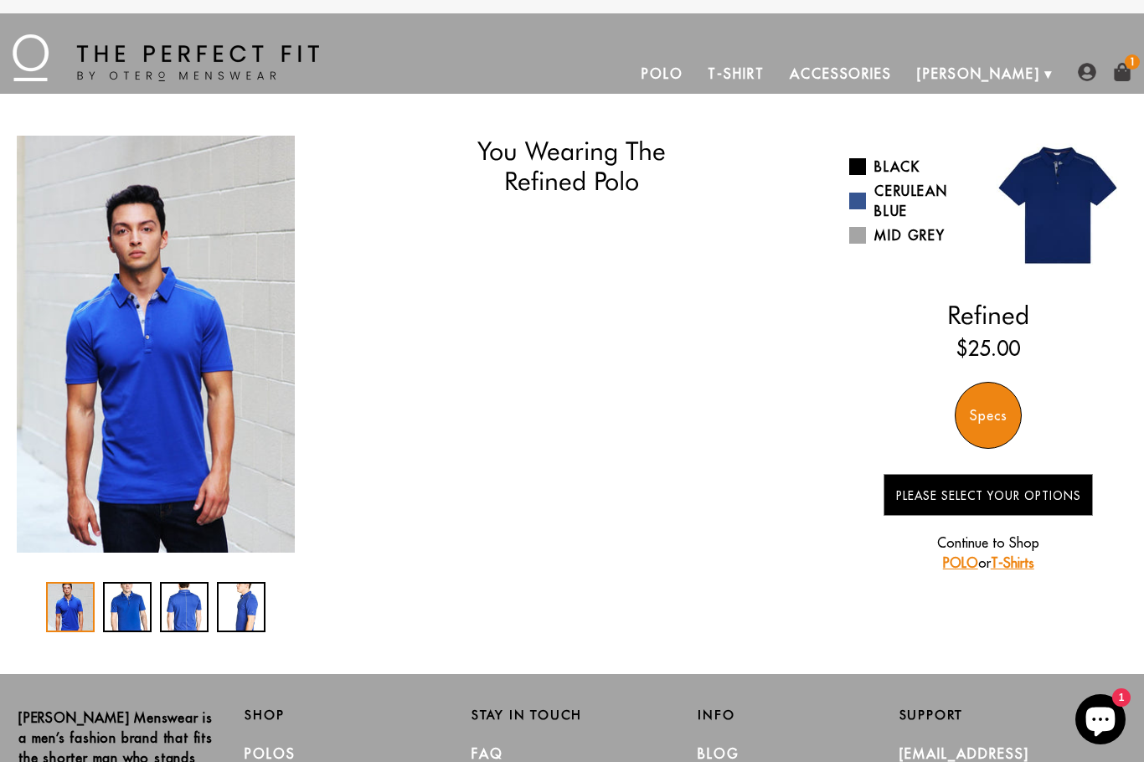
select select "56-57"
select select "M"
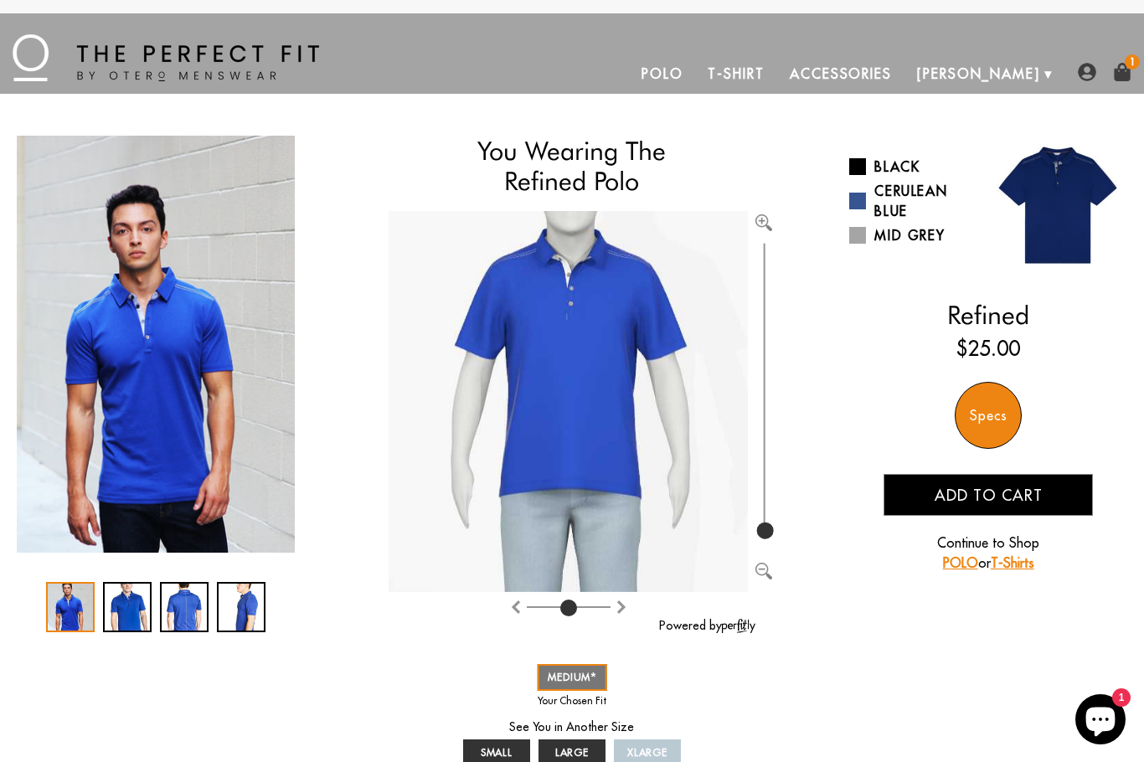
click at [129, 611] on div "2 / 4" at bounding box center [127, 607] width 49 height 50
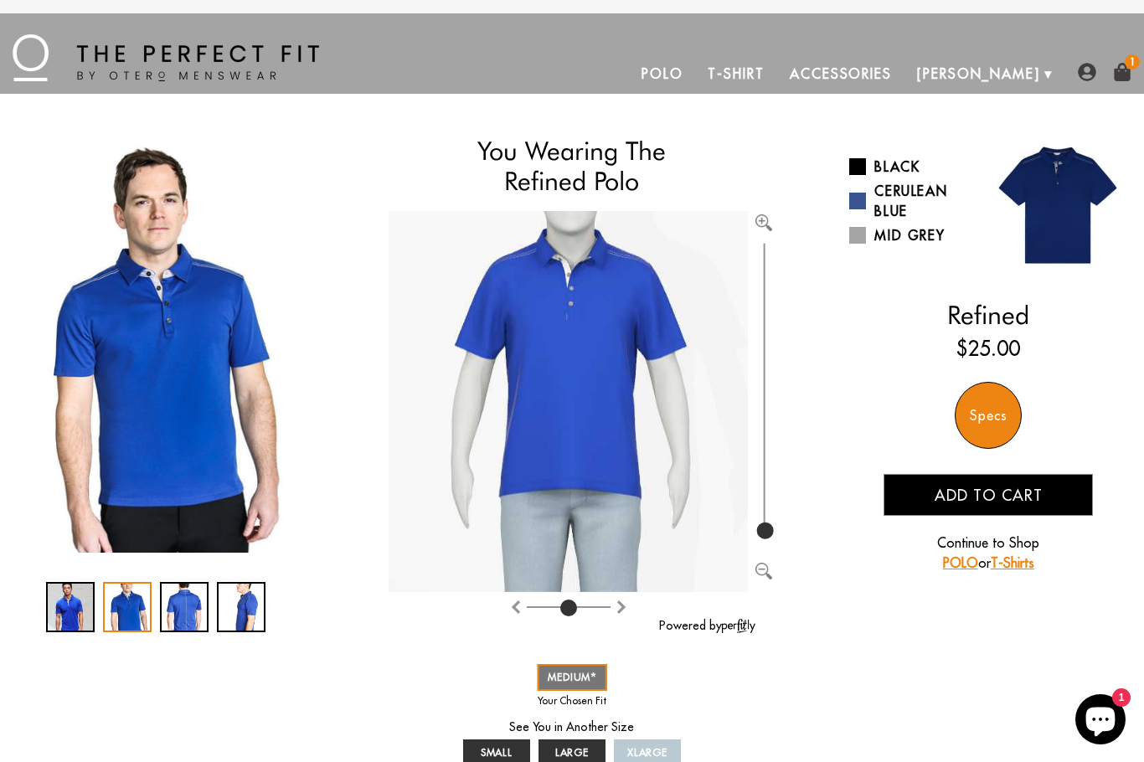
click at [185, 611] on div "3 / 4" at bounding box center [184, 607] width 49 height 50
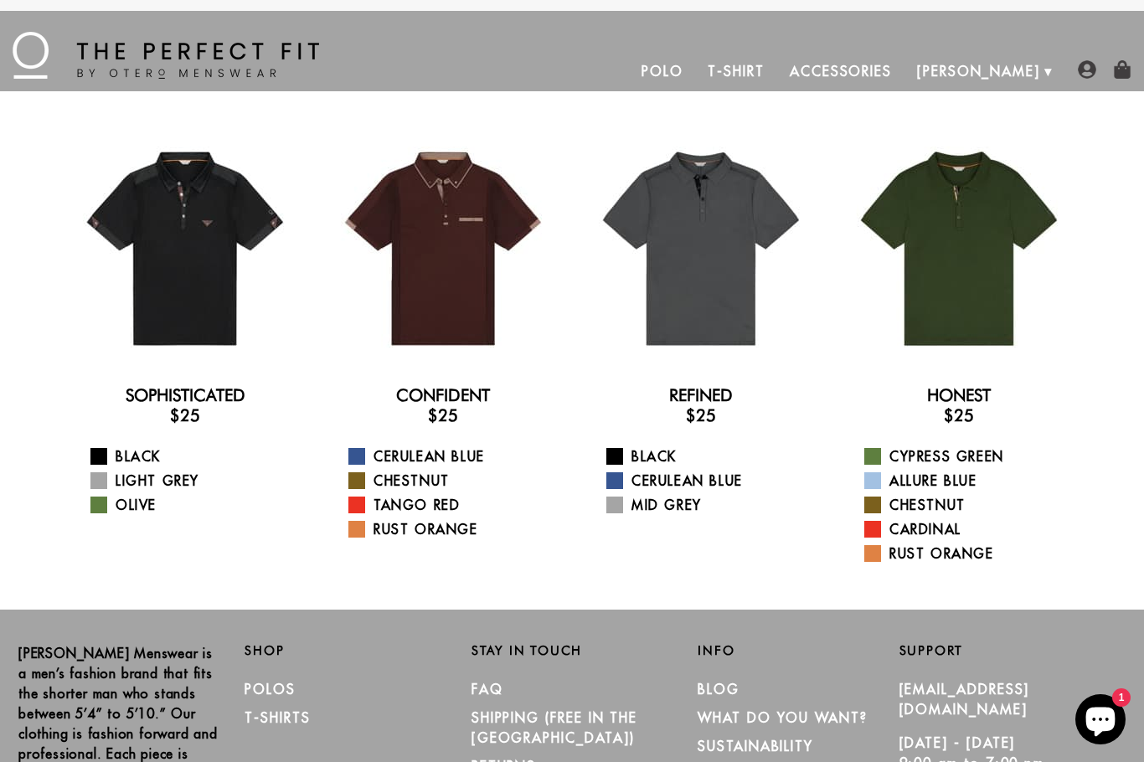
scroll to position [3, 0]
click at [955, 478] on link "Allure Blue" at bounding box center [969, 481] width 210 height 20
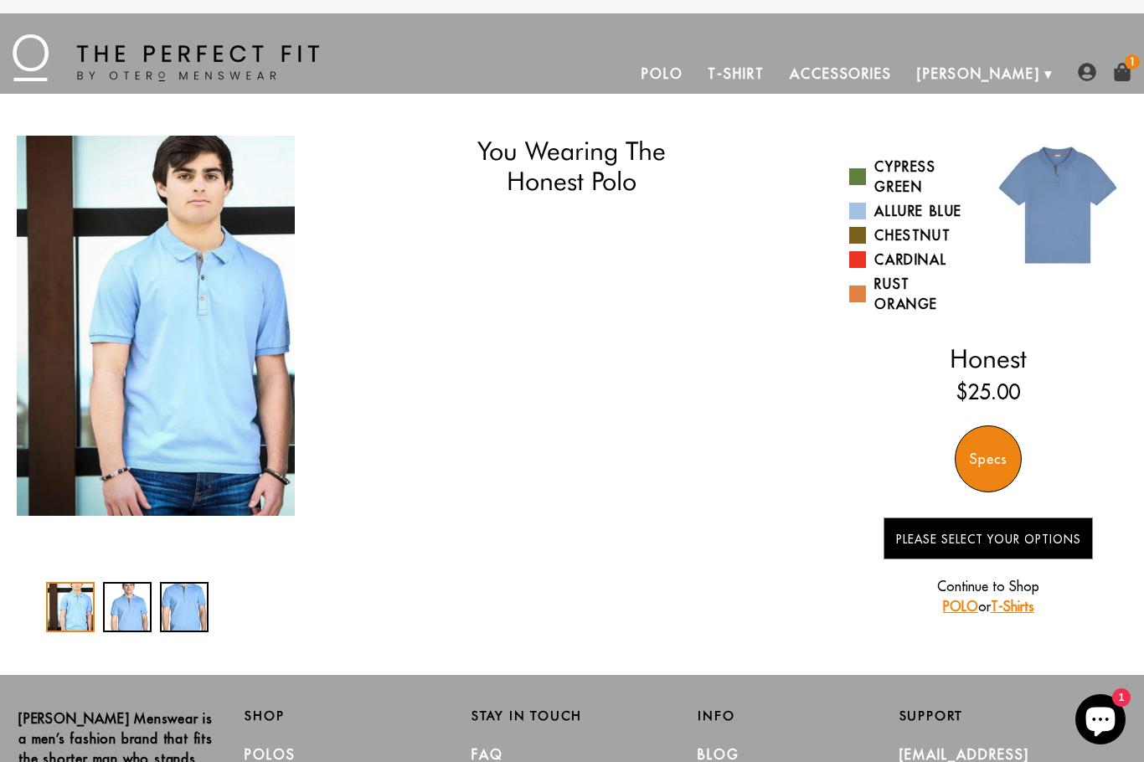
select select "56-57"
select select "M"
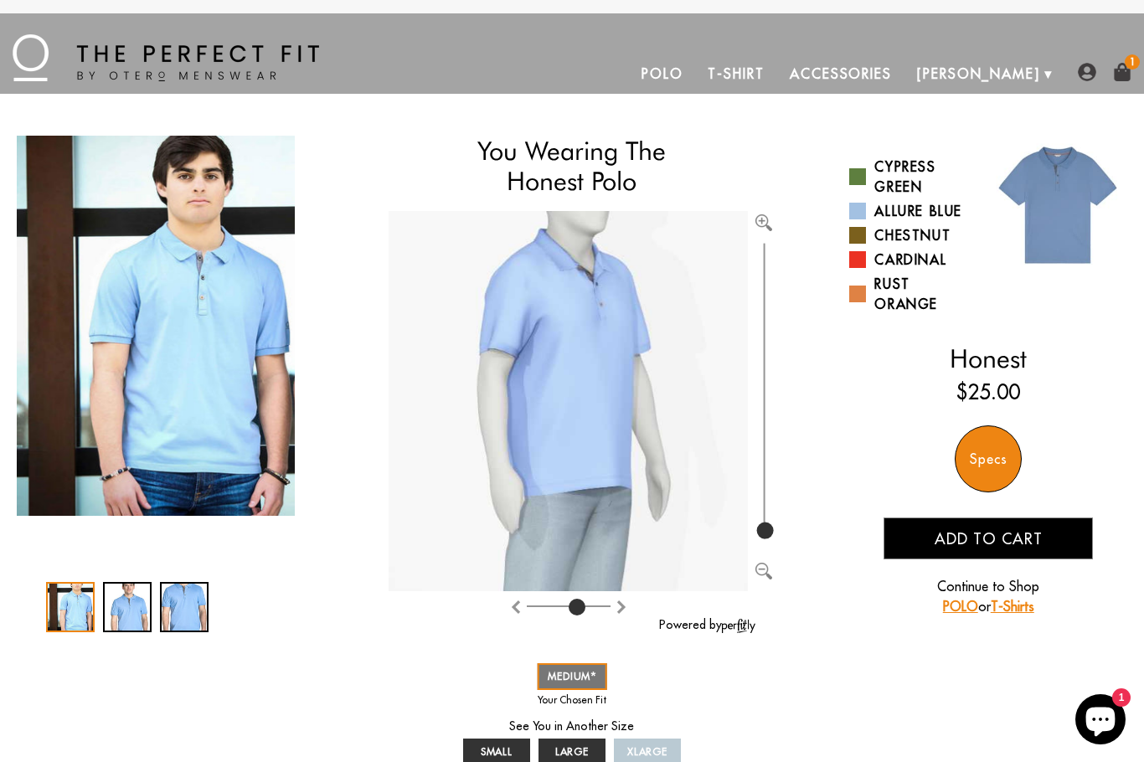
type input "5"
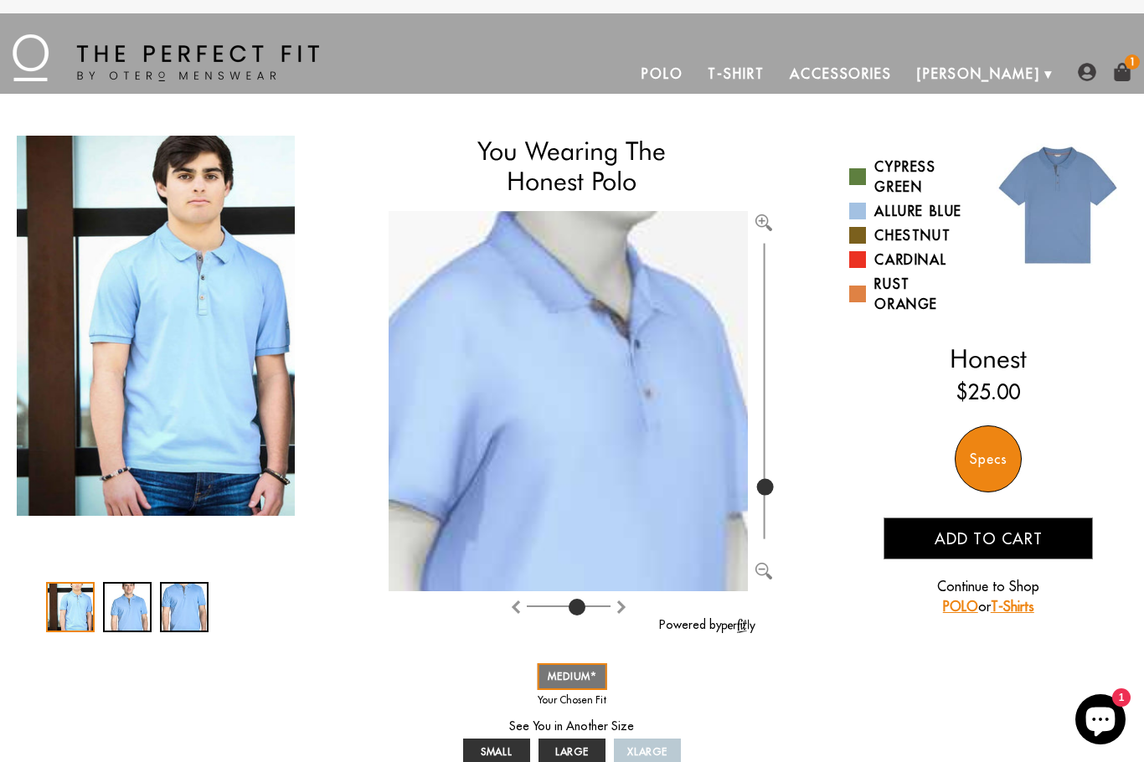
click at [115, 611] on div "2 / 3" at bounding box center [127, 607] width 49 height 50
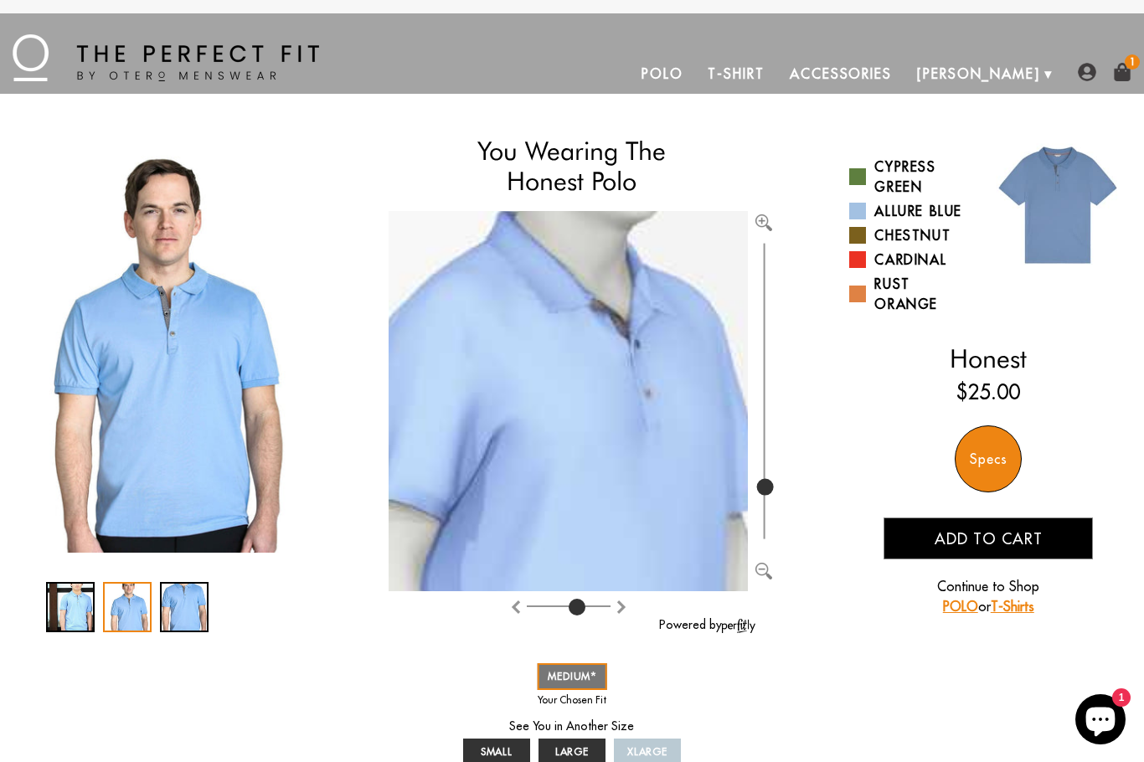
click at [55, 611] on div "1 / 3" at bounding box center [70, 607] width 49 height 50
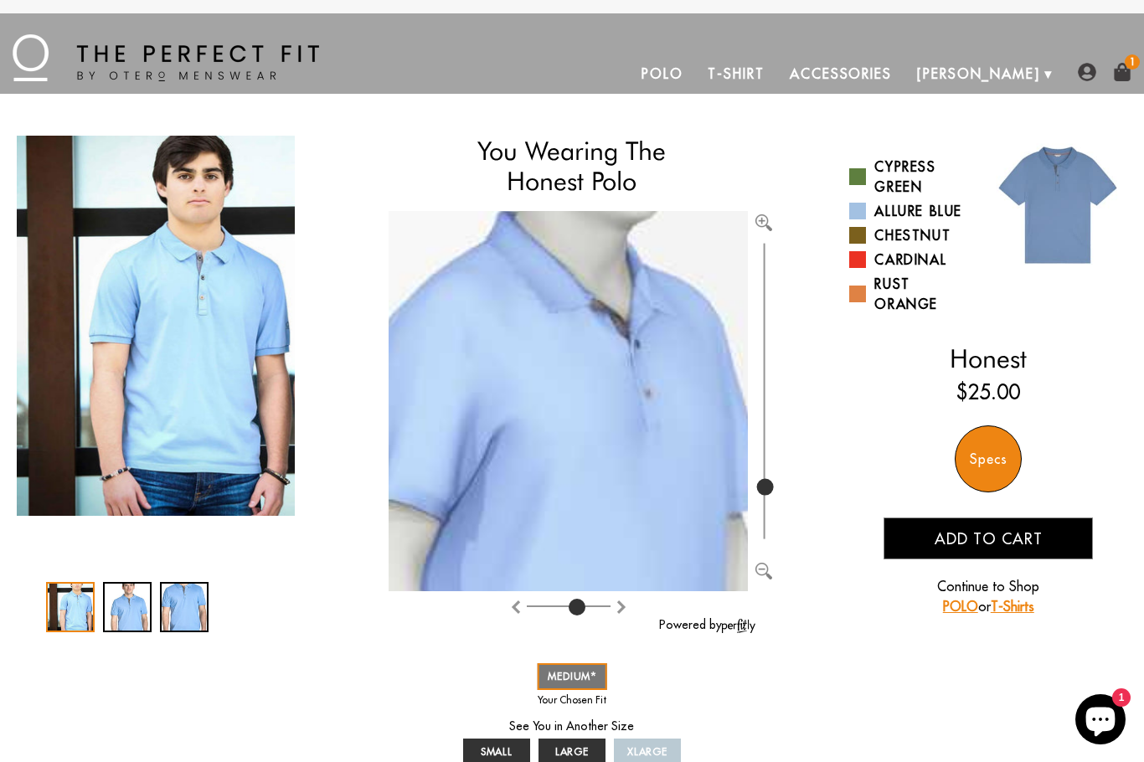
click at [187, 343] on img "1 / 3" at bounding box center [156, 326] width 278 height 380
click at [141, 287] on img "1 / 3" at bounding box center [156, 326] width 278 height 380
click at [148, 272] on img "1 / 3" at bounding box center [156, 326] width 278 height 380
click at [746, 227] on img at bounding box center [569, 626] width 866 height 916
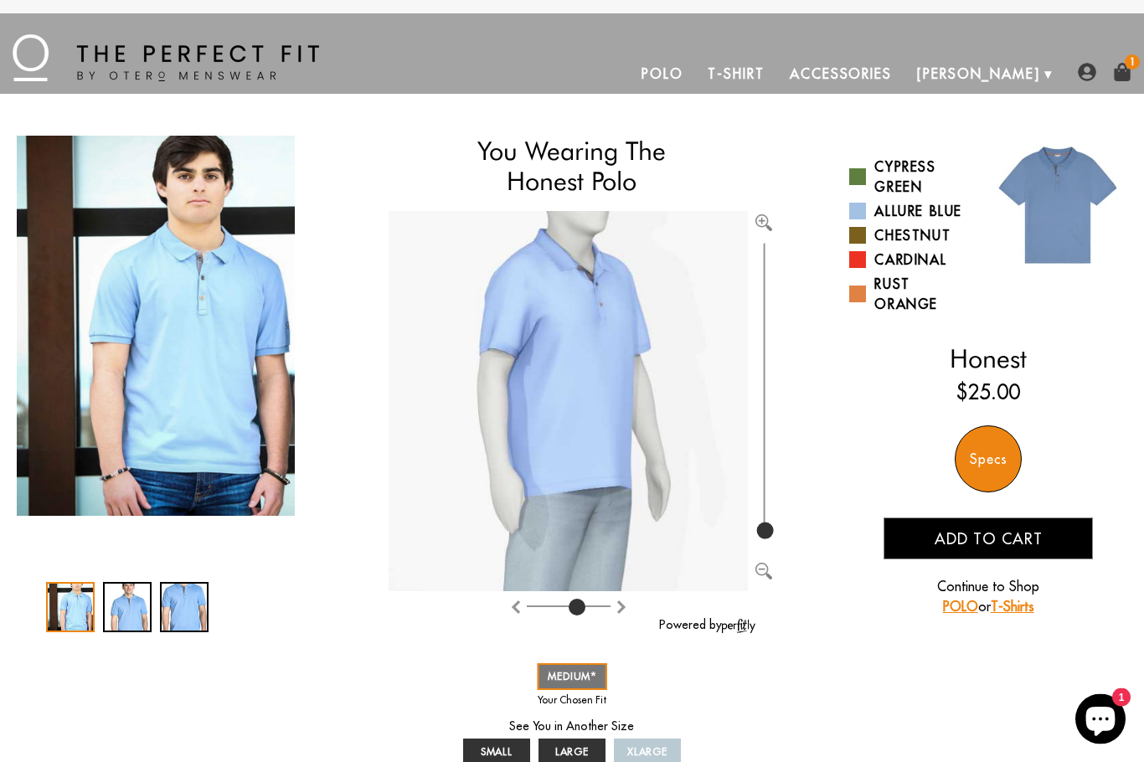
scroll to position [41, 0]
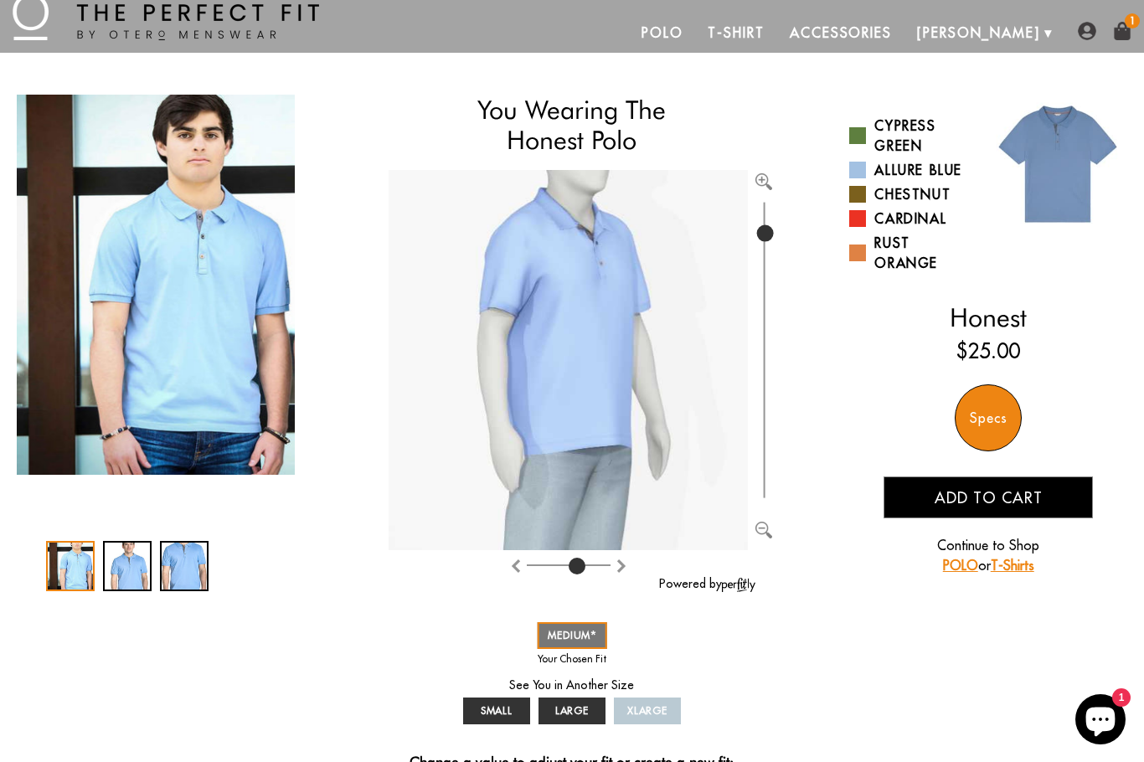
click at [770, 232] on input "range" at bounding box center [763, 350] width 17 height 304
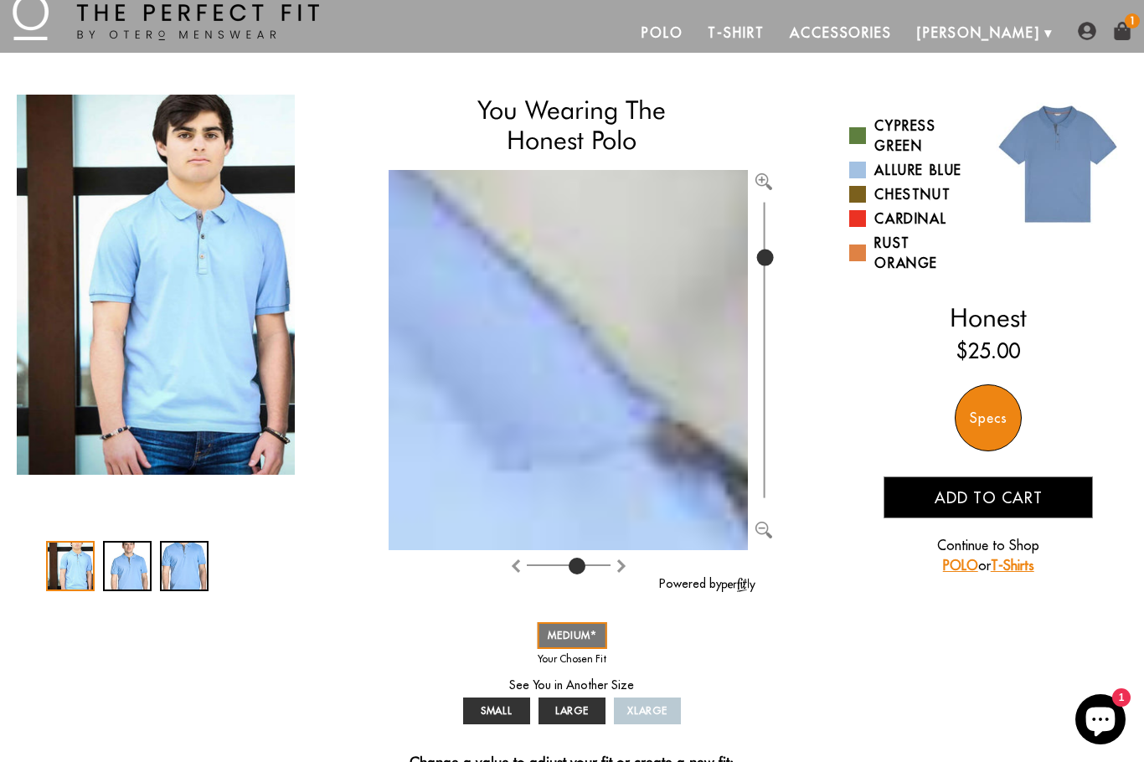
type input "847"
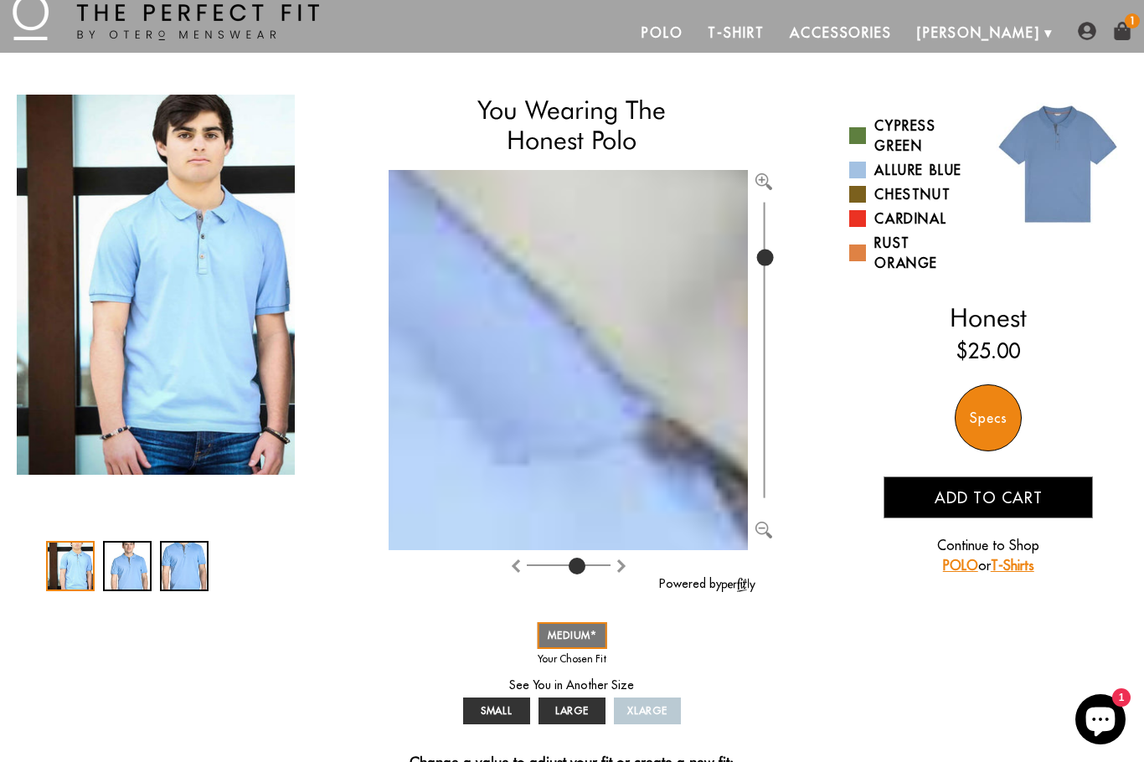
click at [1131, 30] on img at bounding box center [1122, 31] width 18 height 18
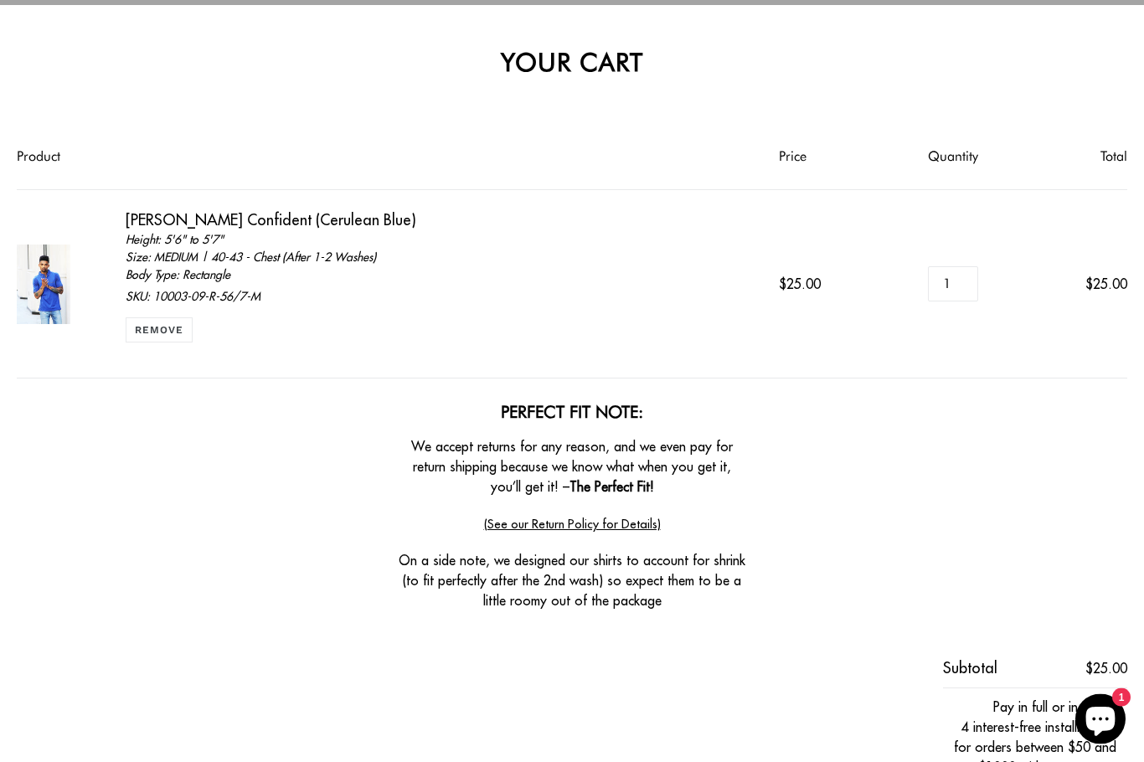
scroll to position [89, 0]
click at [562, 518] on link "(See our Return Policy for Details)" at bounding box center [572, 524] width 177 height 16
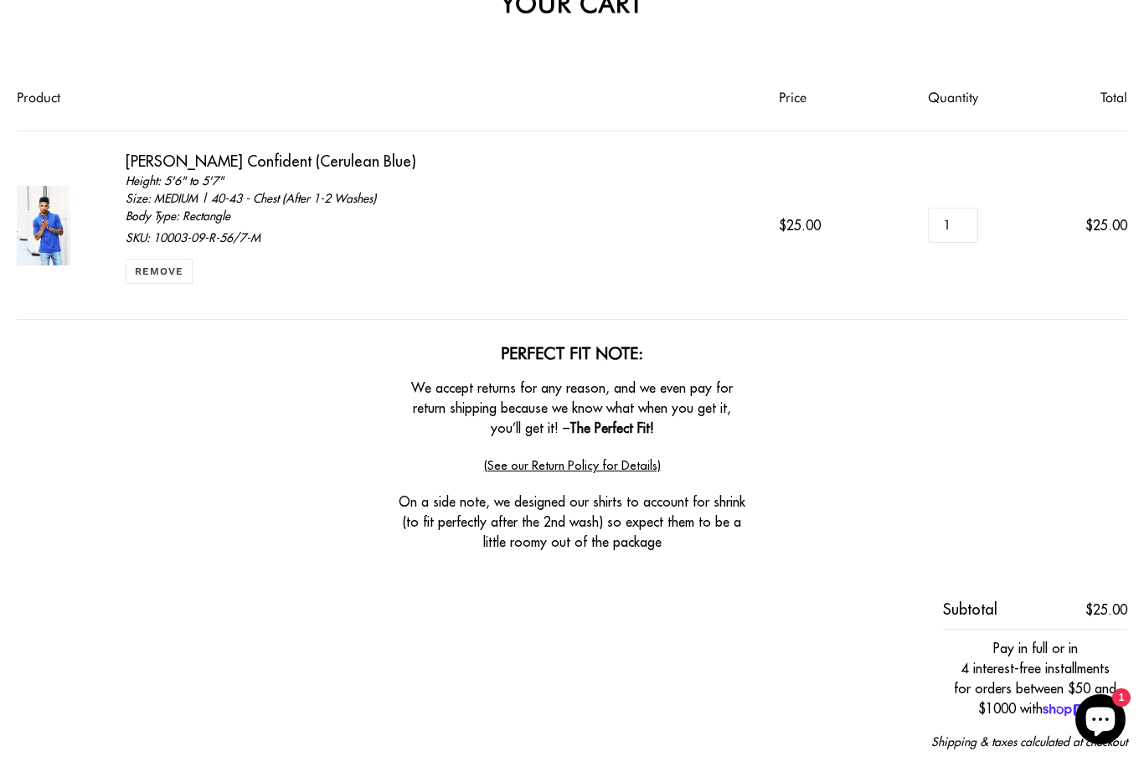
click at [156, 270] on link "Remove" at bounding box center [159, 271] width 67 height 25
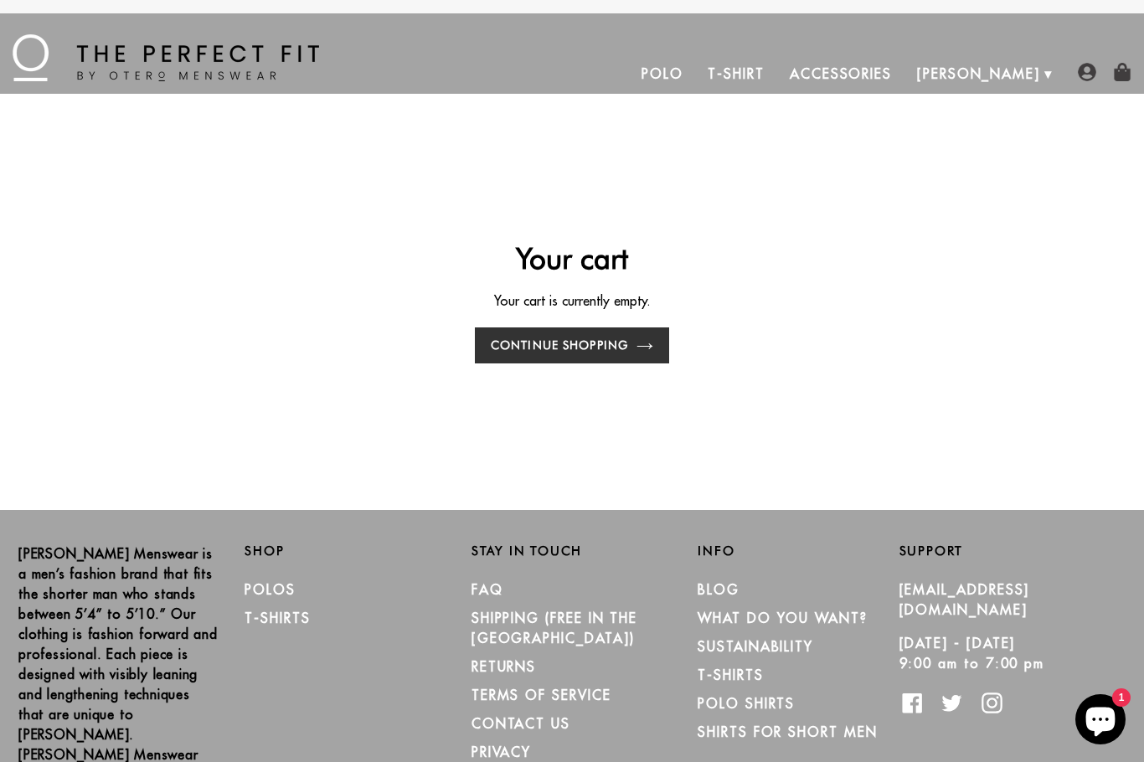
click at [126, 63] on img at bounding box center [166, 57] width 307 height 47
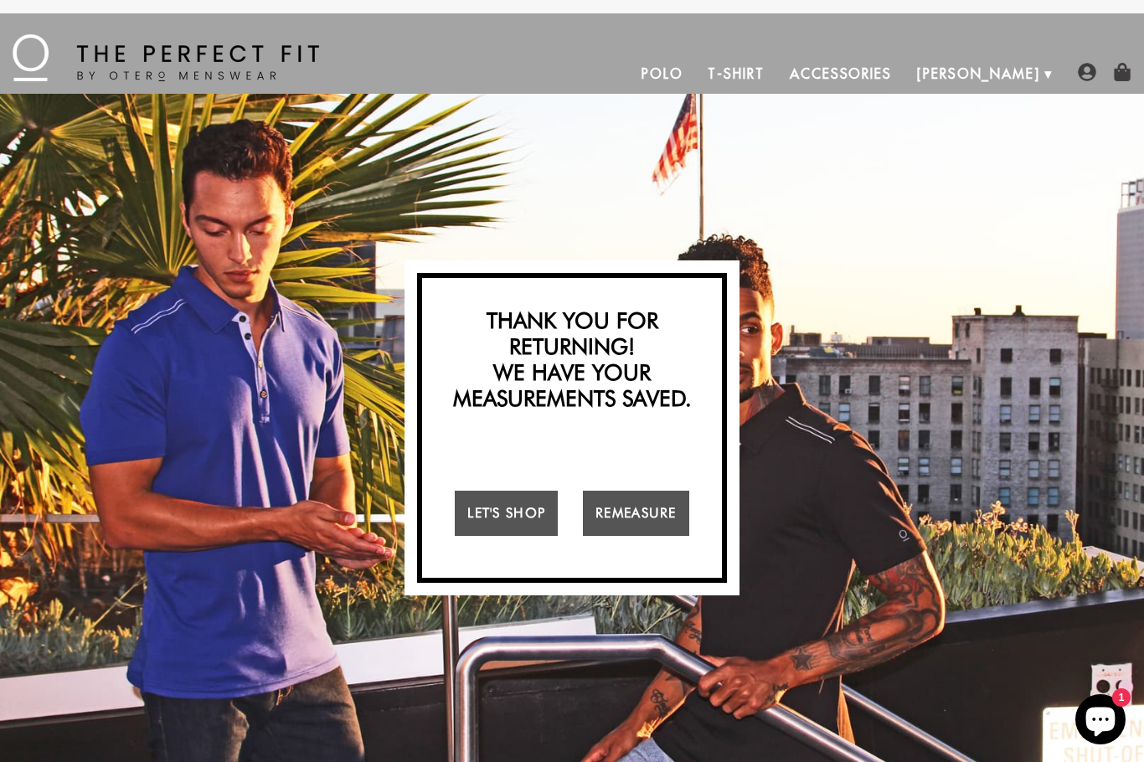
click at [631, 499] on link "Remeasure" at bounding box center [636, 513] width 106 height 45
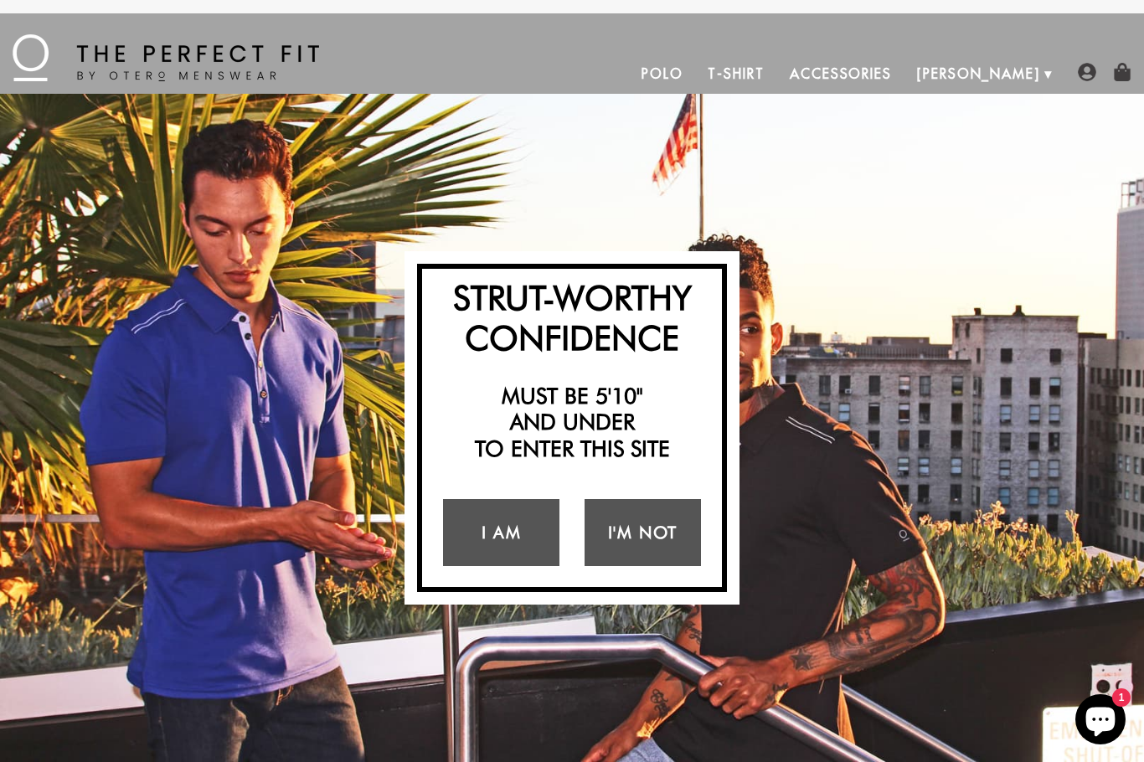
click at [491, 537] on link "I Am" at bounding box center [501, 532] width 116 height 67
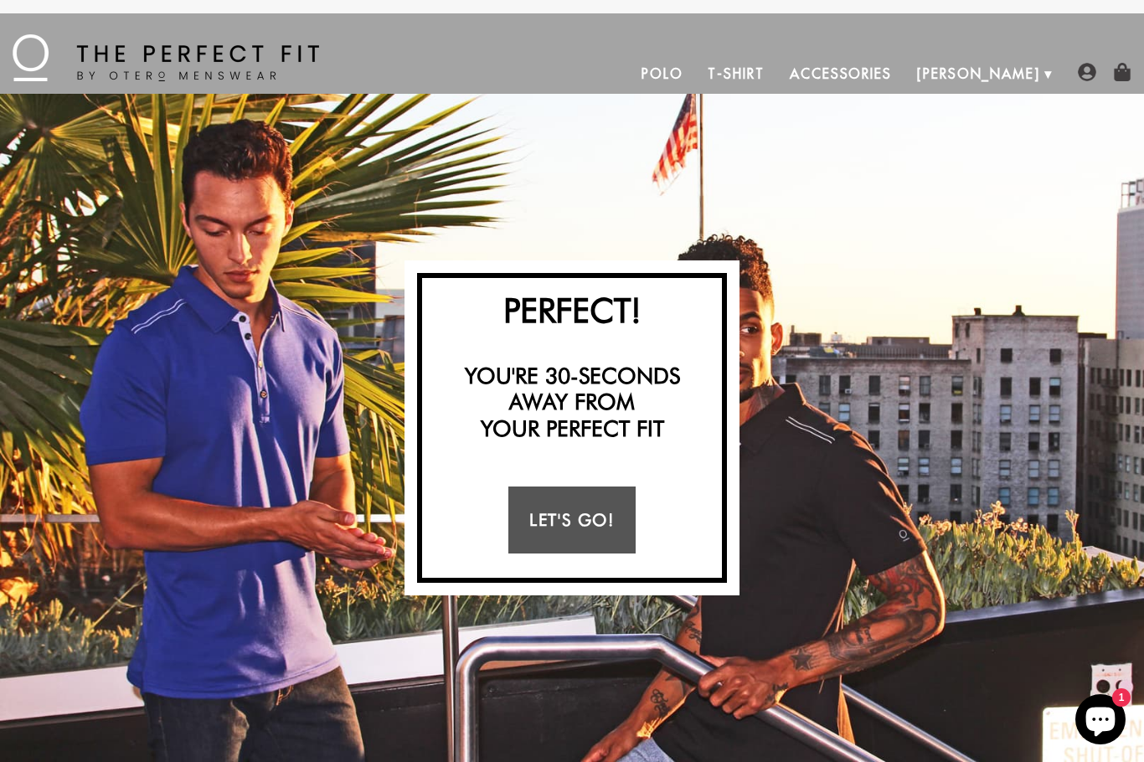
click at [568, 519] on link "Let's Go!" at bounding box center [571, 520] width 126 height 67
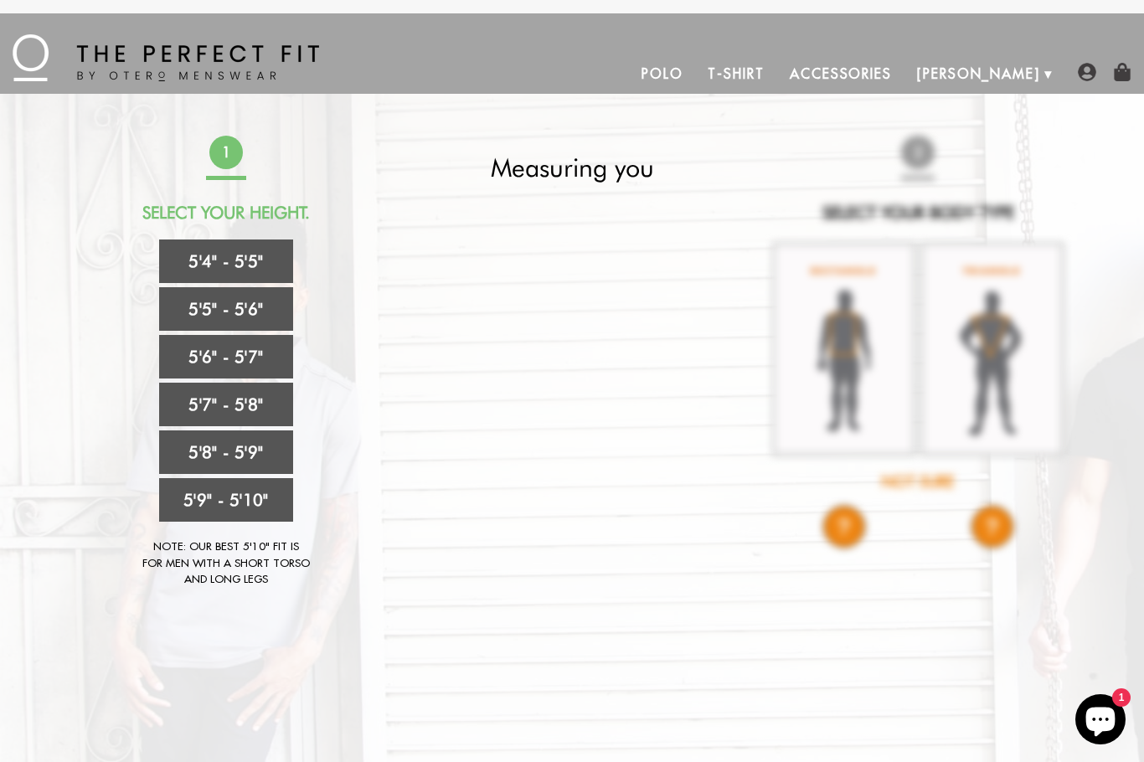
click at [198, 358] on link "5'6" - 5'7"" at bounding box center [226, 357] width 134 height 44
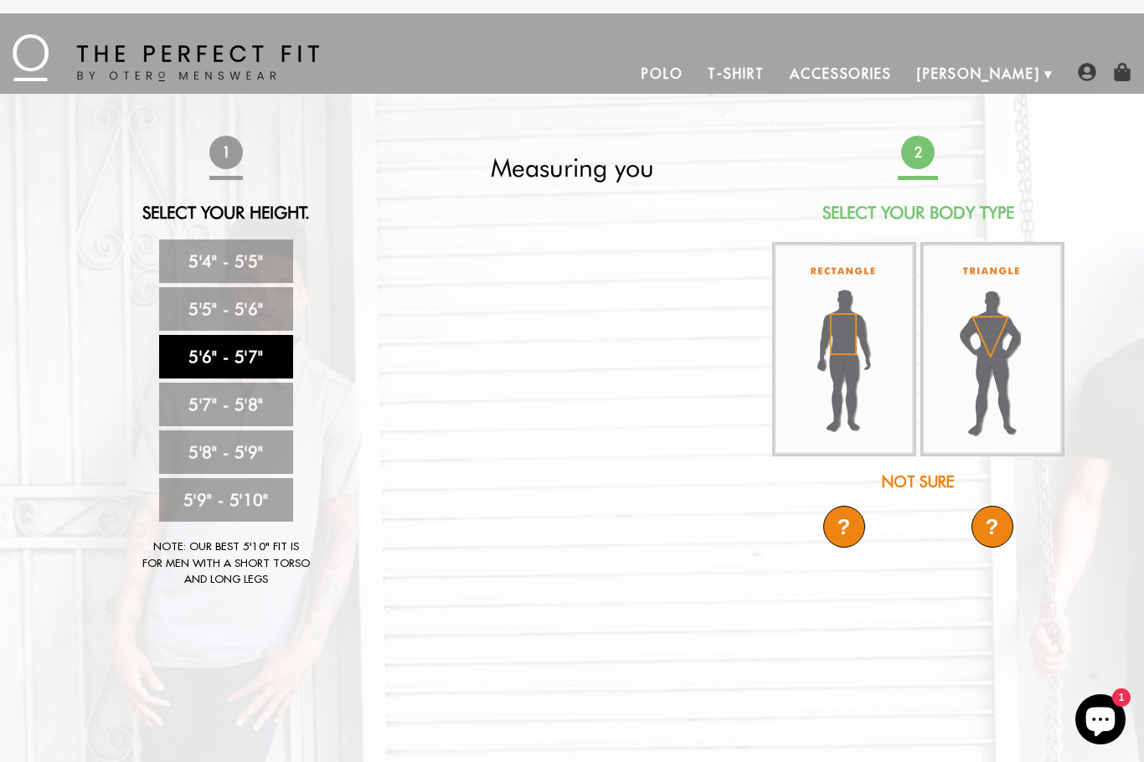
click at [840, 357] on img at bounding box center [844, 349] width 144 height 214
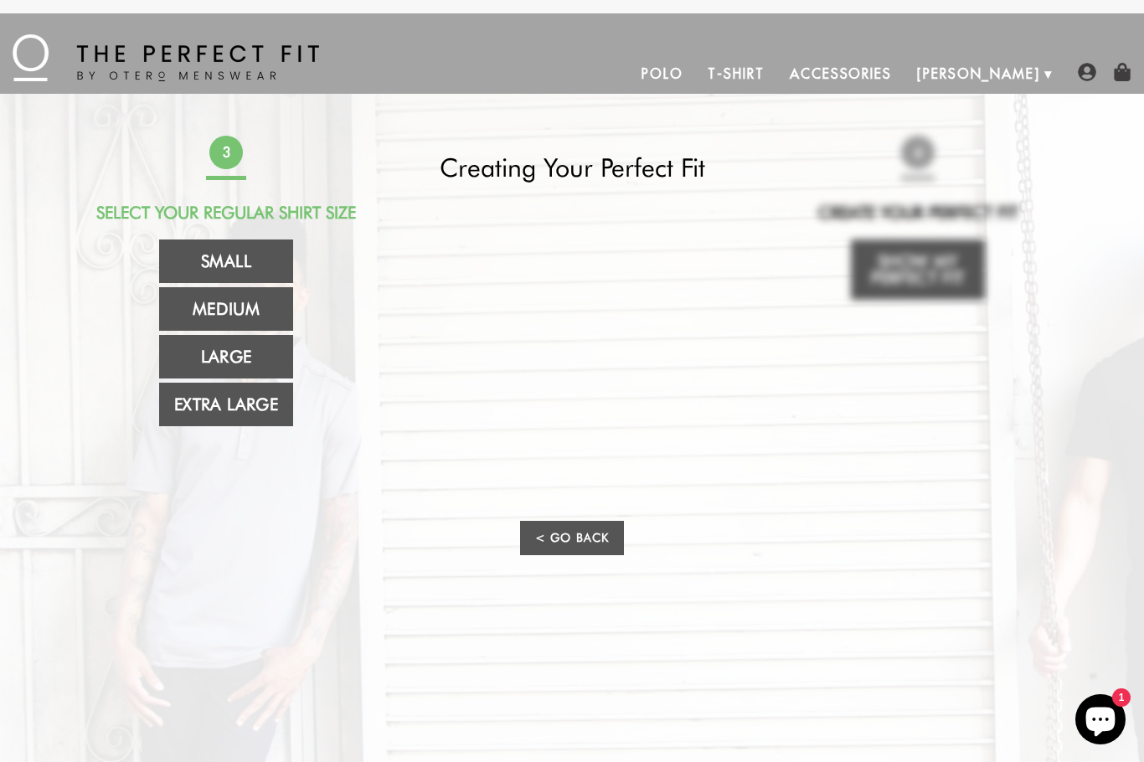
click at [219, 259] on link "Small" at bounding box center [226, 262] width 134 height 44
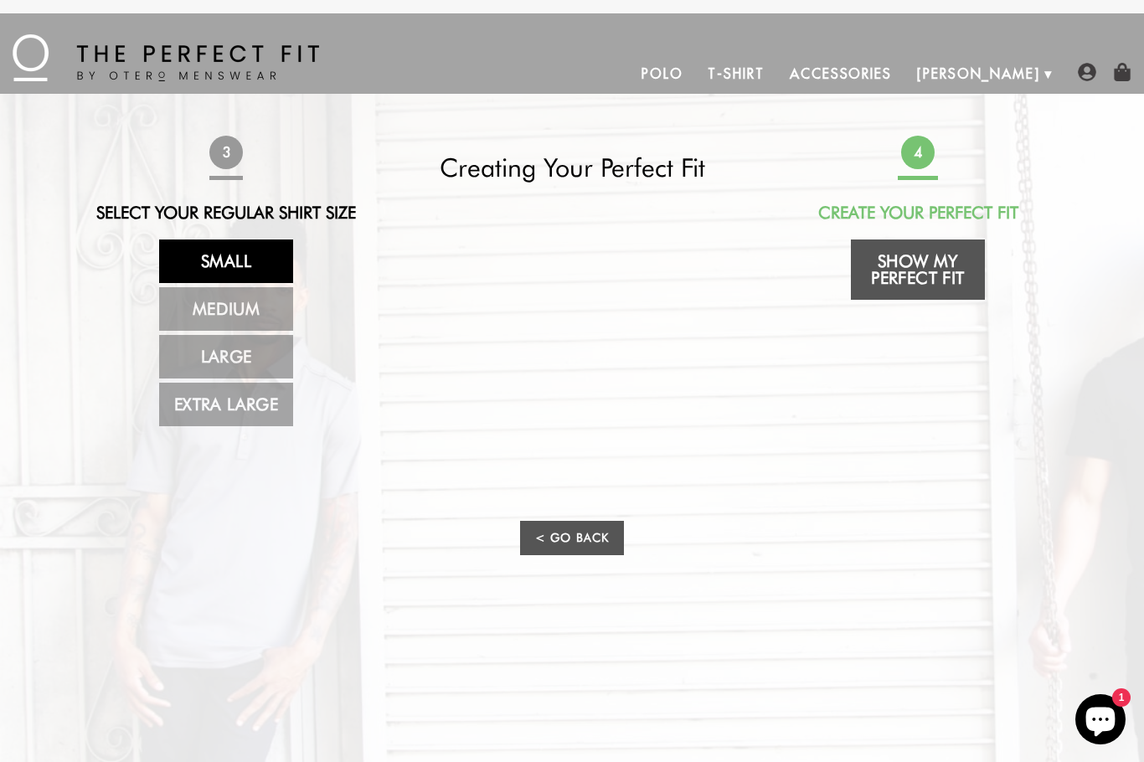
click at [912, 263] on link "Show My Perfect Fit" at bounding box center [918, 270] width 134 height 60
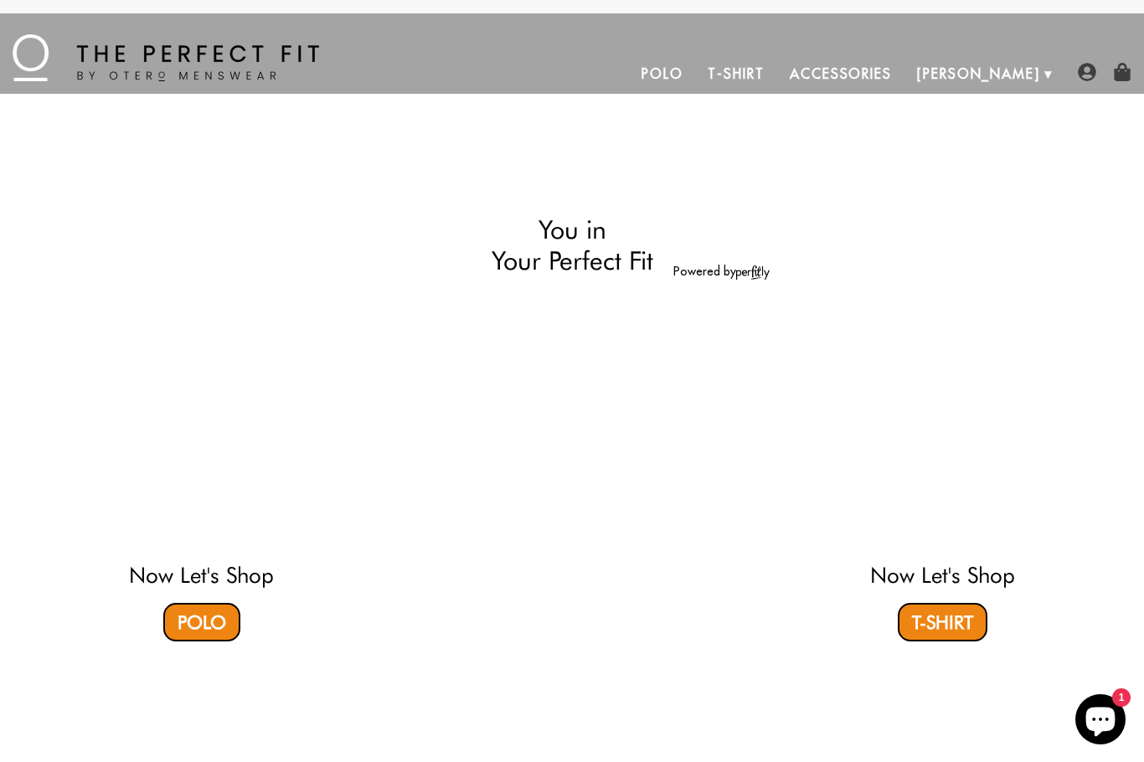
select select "56-57"
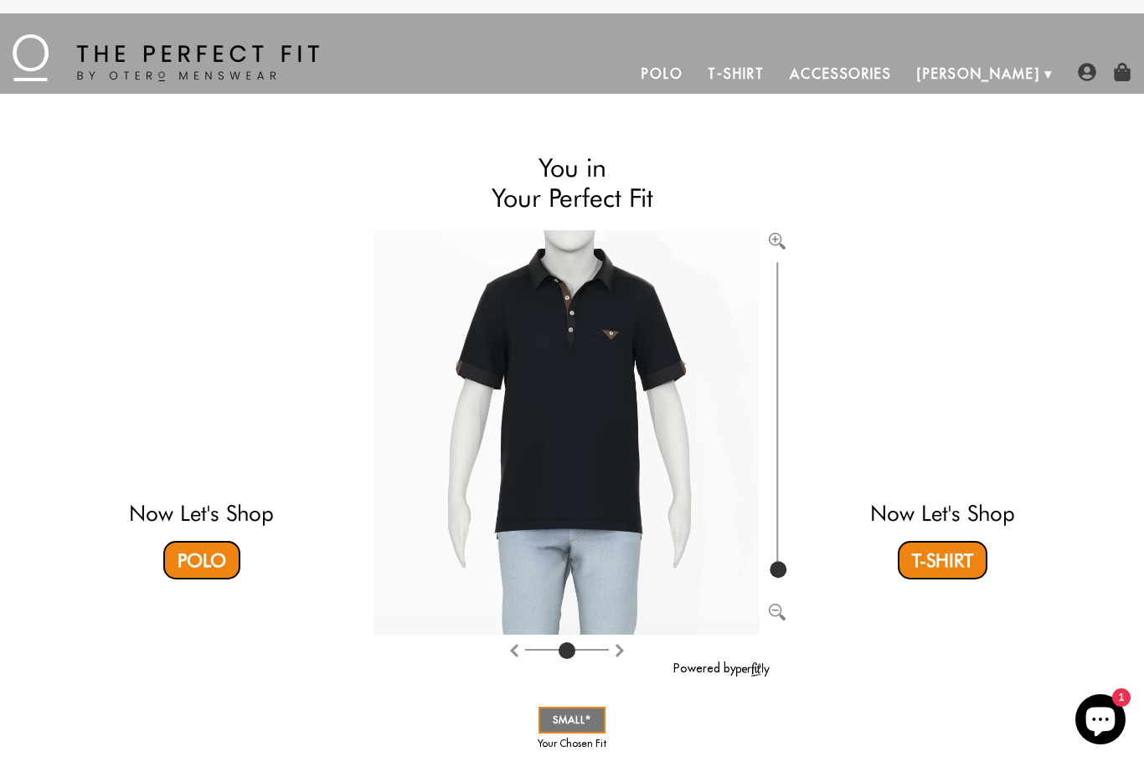
click at [194, 388] on video at bounding box center [201, 361] width 499 height 250
click at [929, 372] on video at bounding box center [942, 361] width 499 height 250
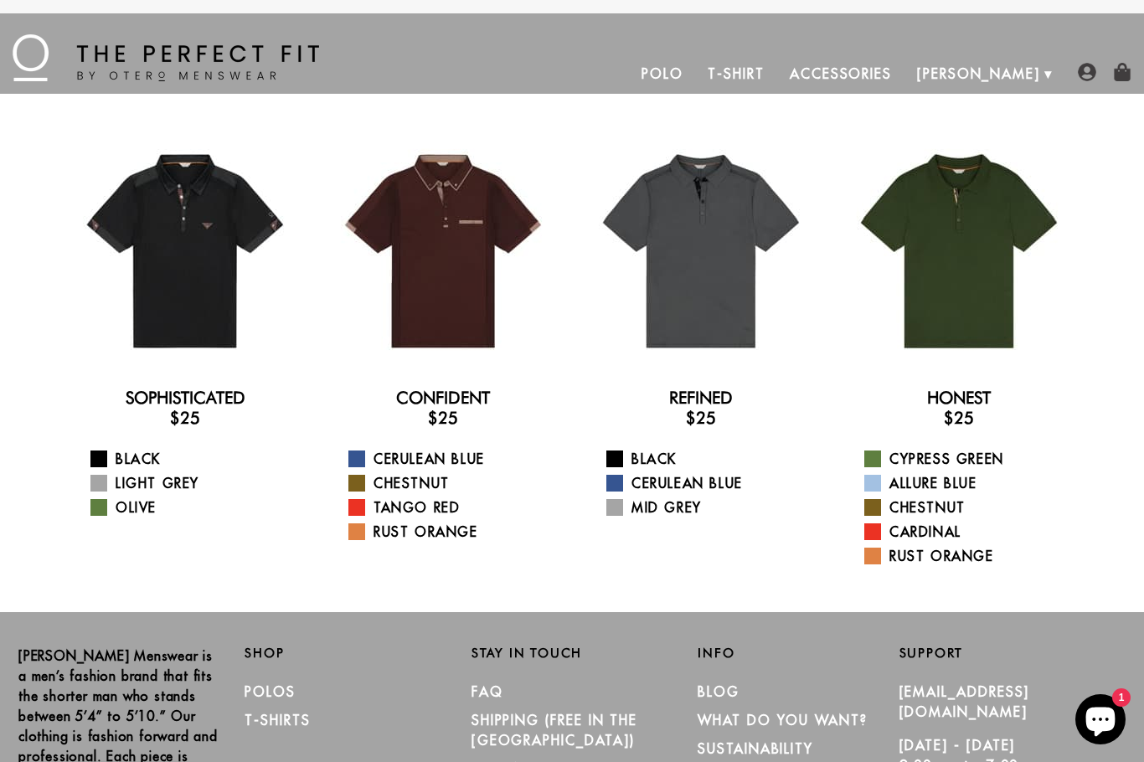
click at [355, 452] on span at bounding box center [356, 459] width 17 height 17
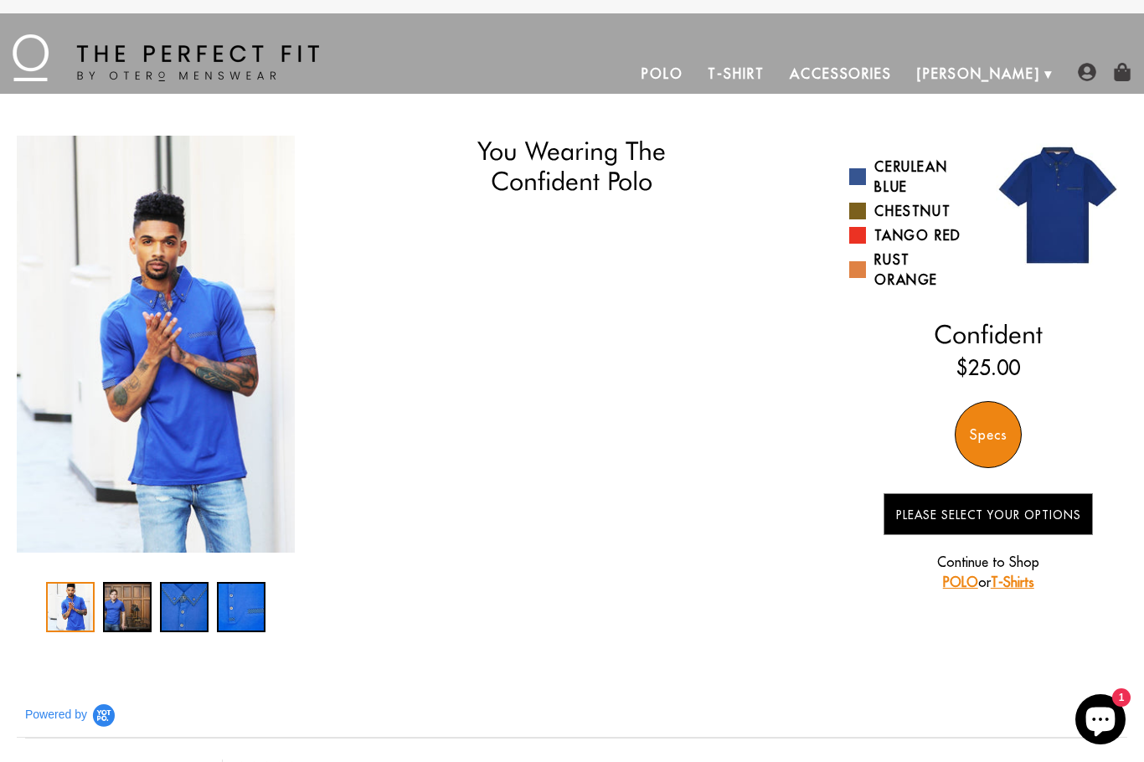
select select "56-57"
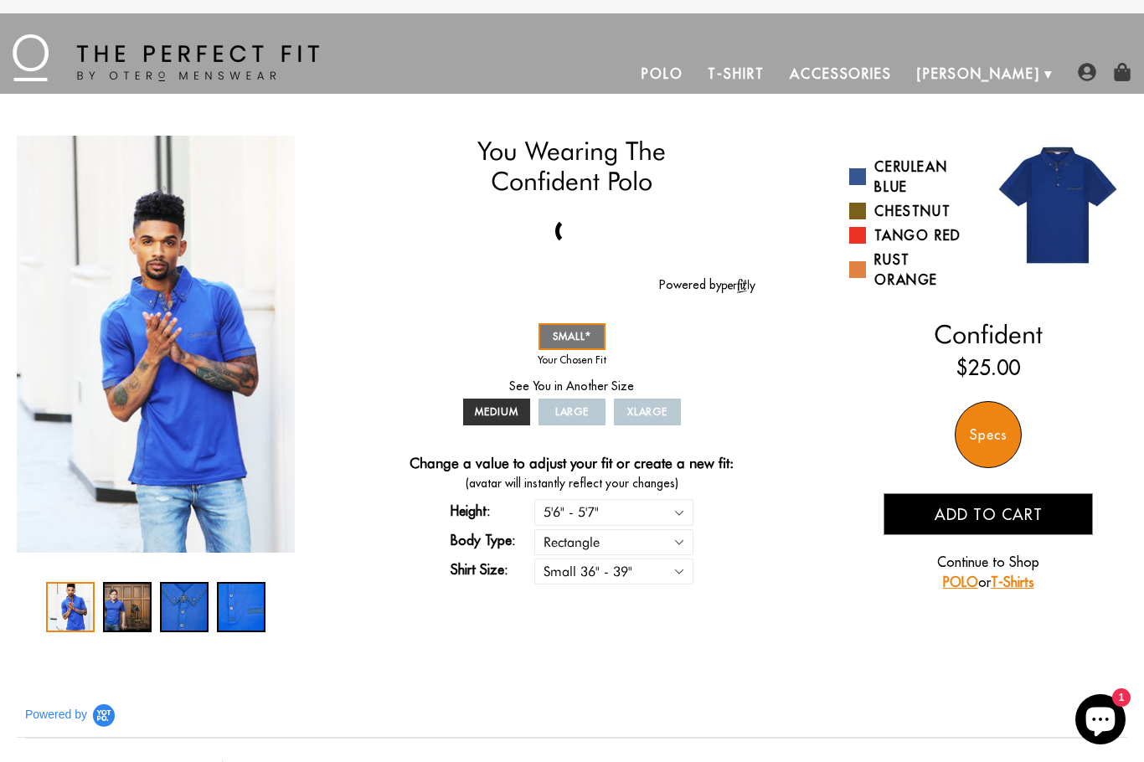
click at [1044, 509] on button "Add to cart" at bounding box center [988, 514] width 209 height 42
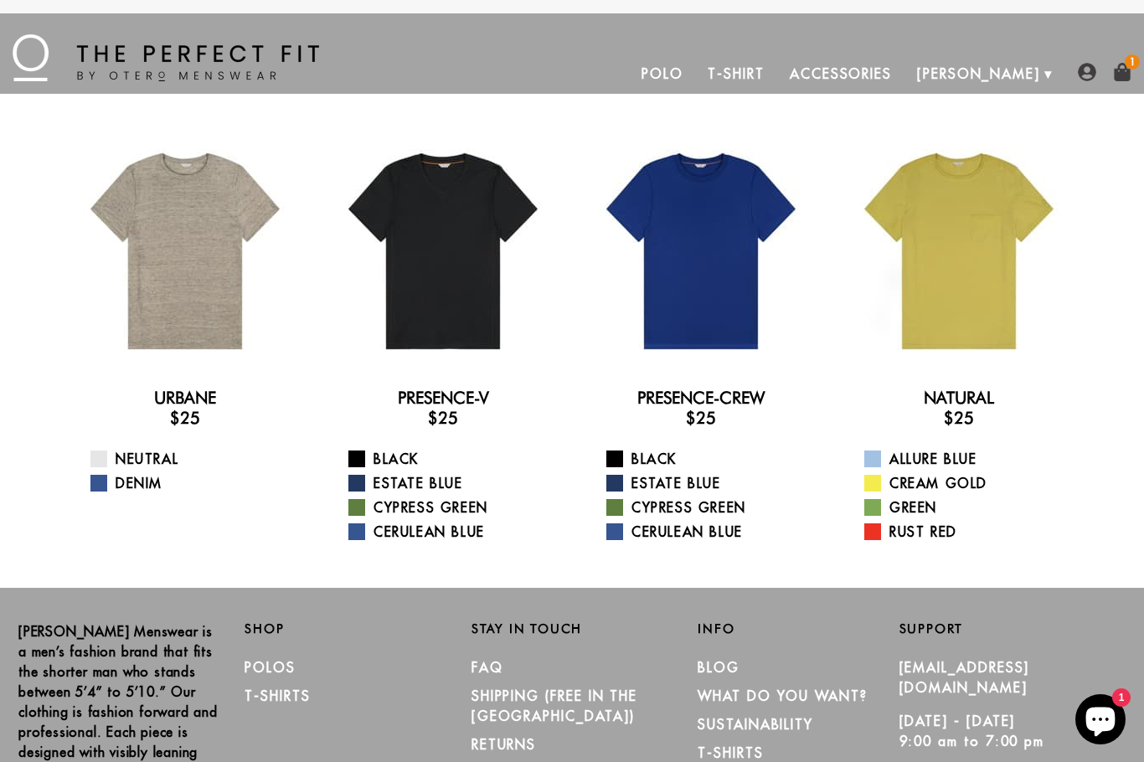
click at [919, 455] on link "Allure Blue" at bounding box center [969, 459] width 210 height 20
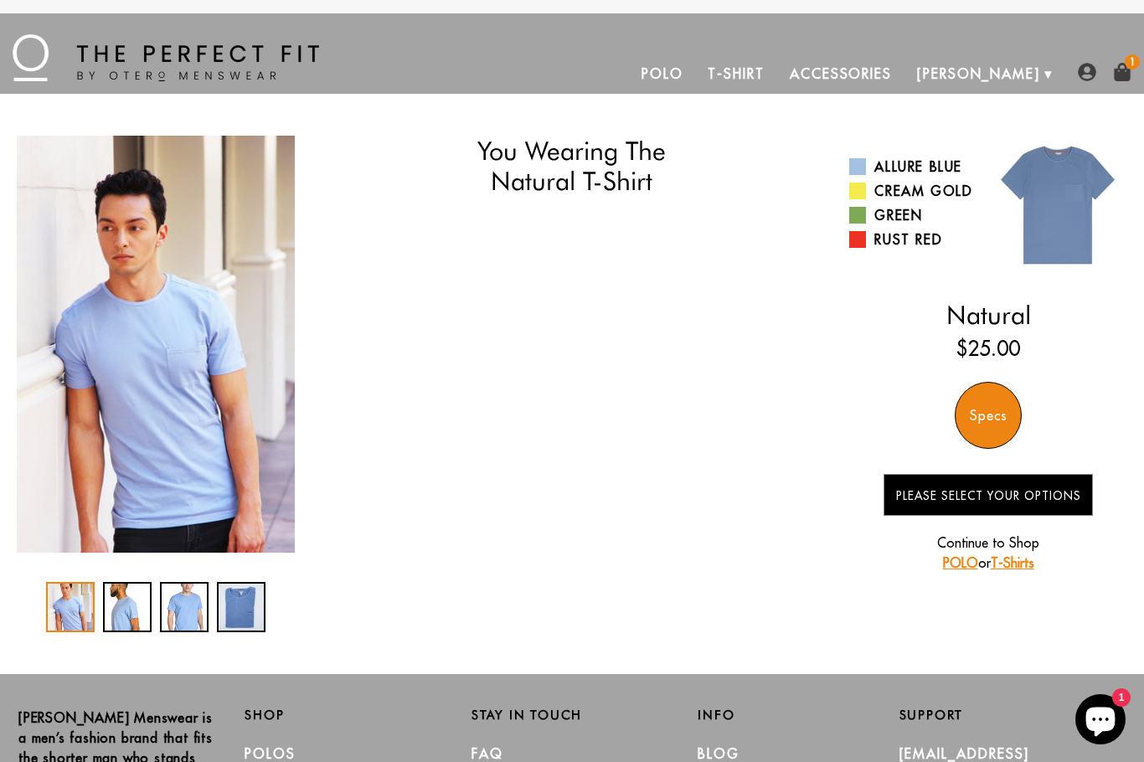
select select "56-57"
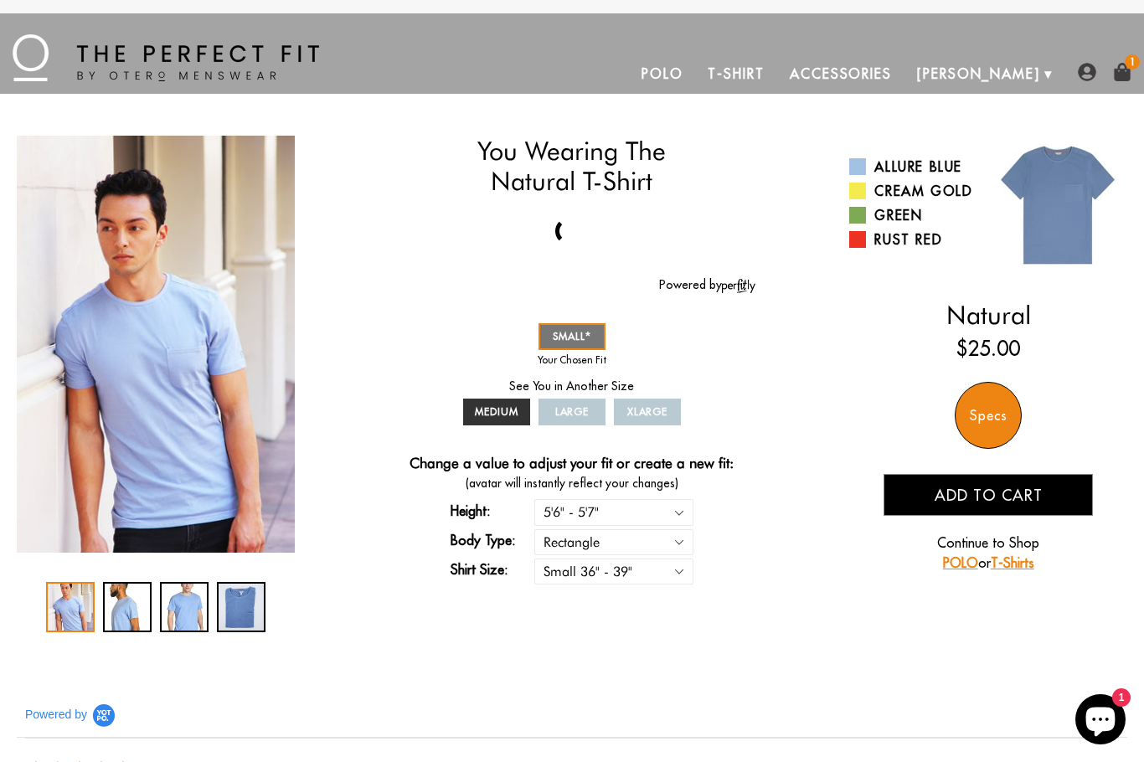
click at [966, 489] on span "Add to cart" at bounding box center [989, 495] width 108 height 19
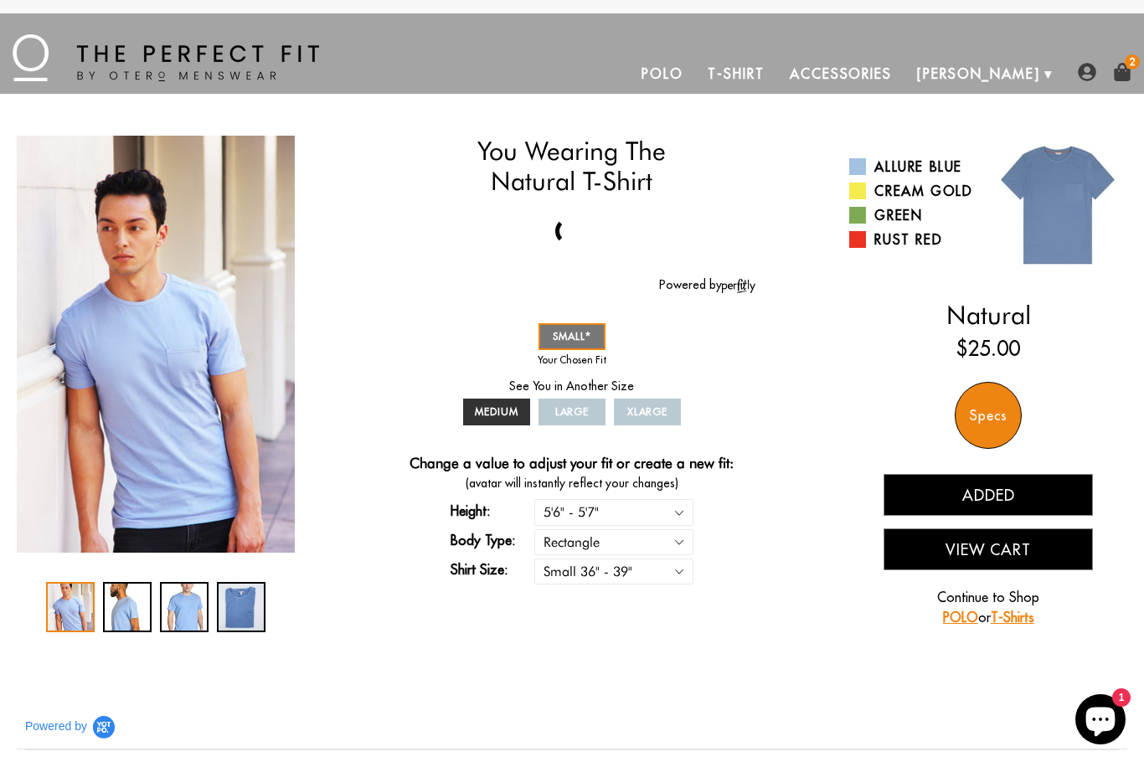
click at [1130, 74] on img at bounding box center [1122, 72] width 18 height 18
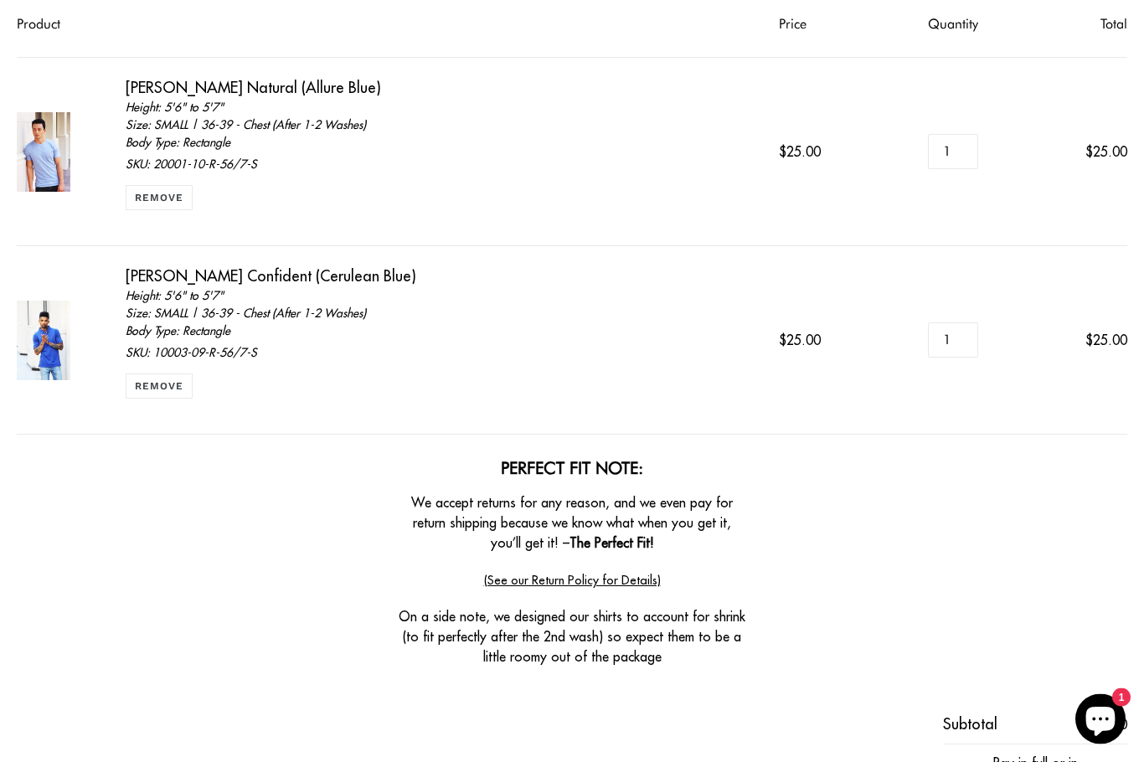
scroll to position [221, 0]
click at [1110, 737] on icon "Chat window" at bounding box center [1100, 722] width 29 height 29
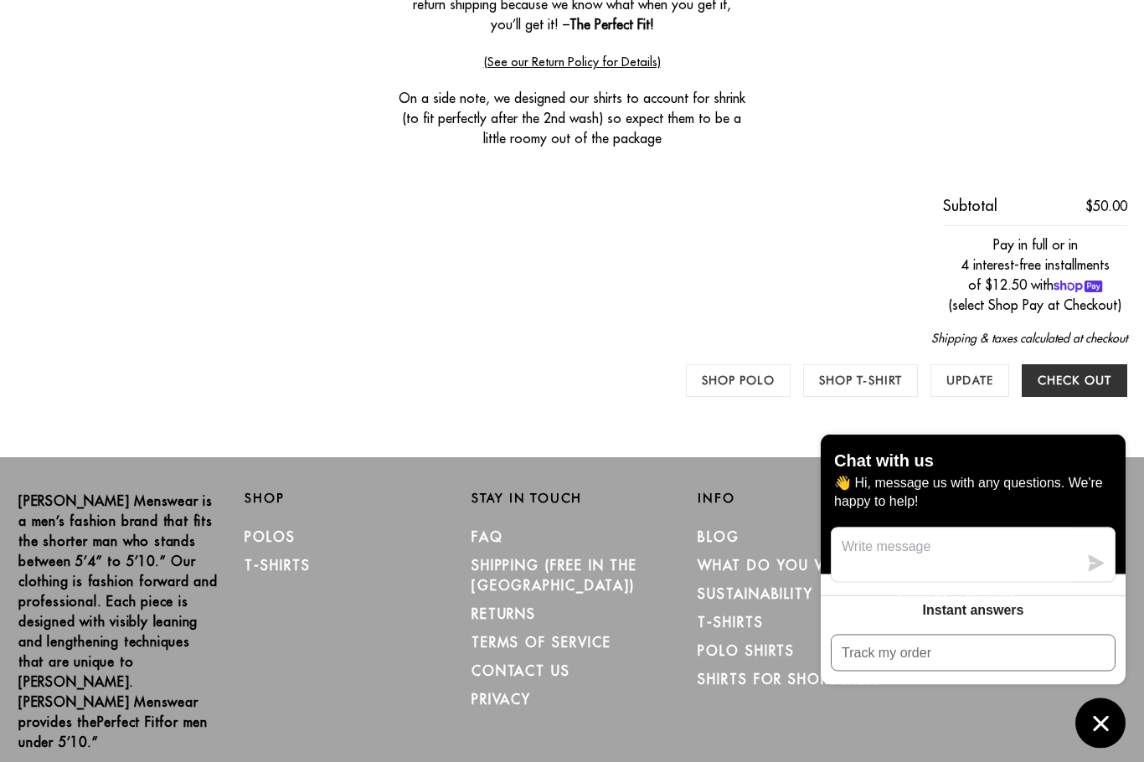
scroll to position [758, 0]
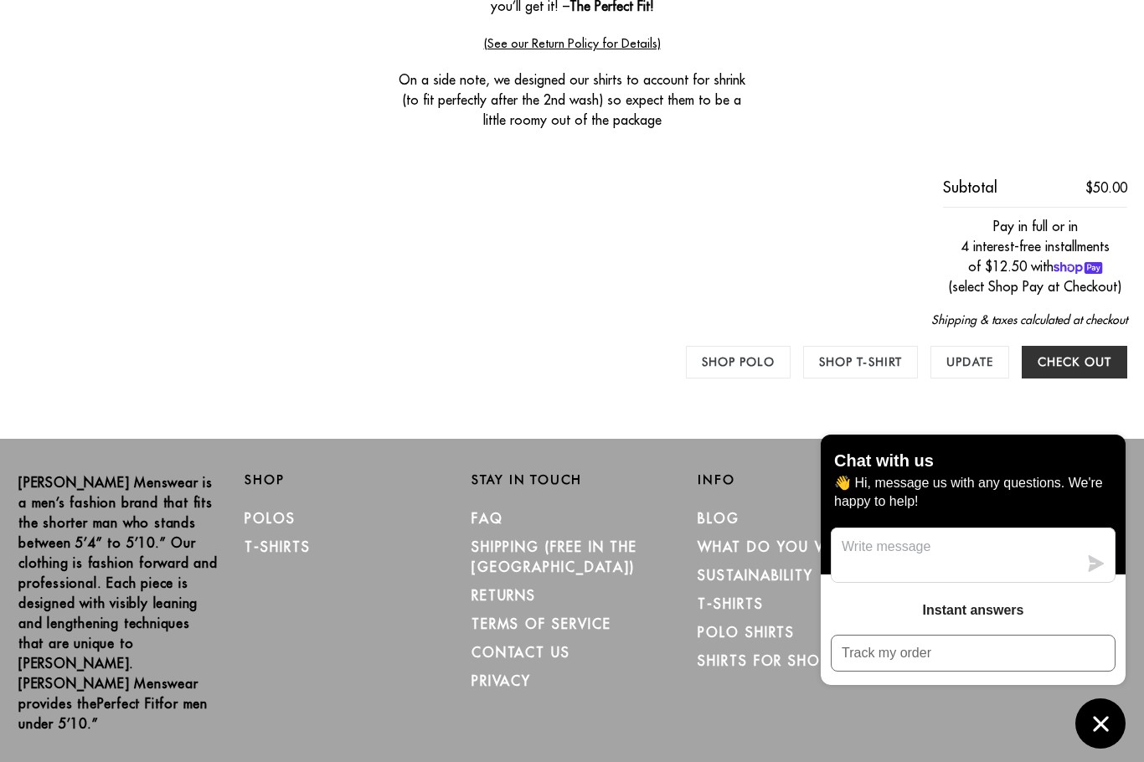
click at [1076, 351] on input "Check out" at bounding box center [1075, 362] width 106 height 33
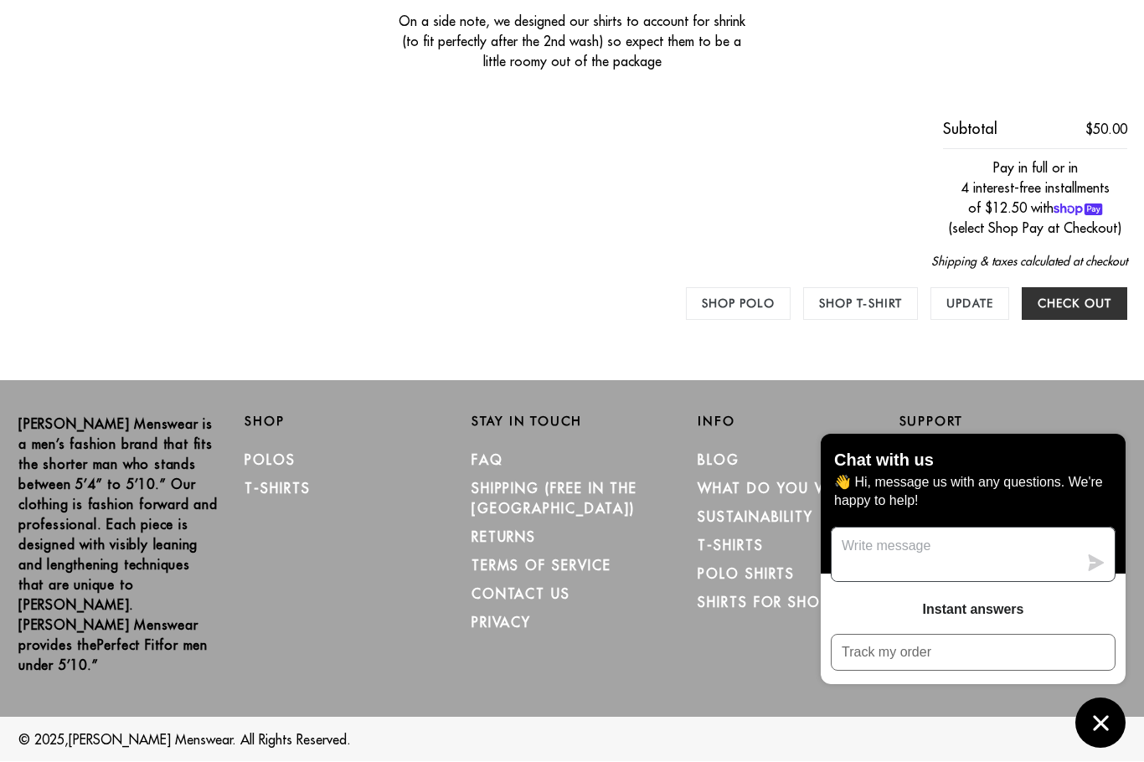
click at [894, 549] on textarea "Message us" at bounding box center [955, 555] width 246 height 54
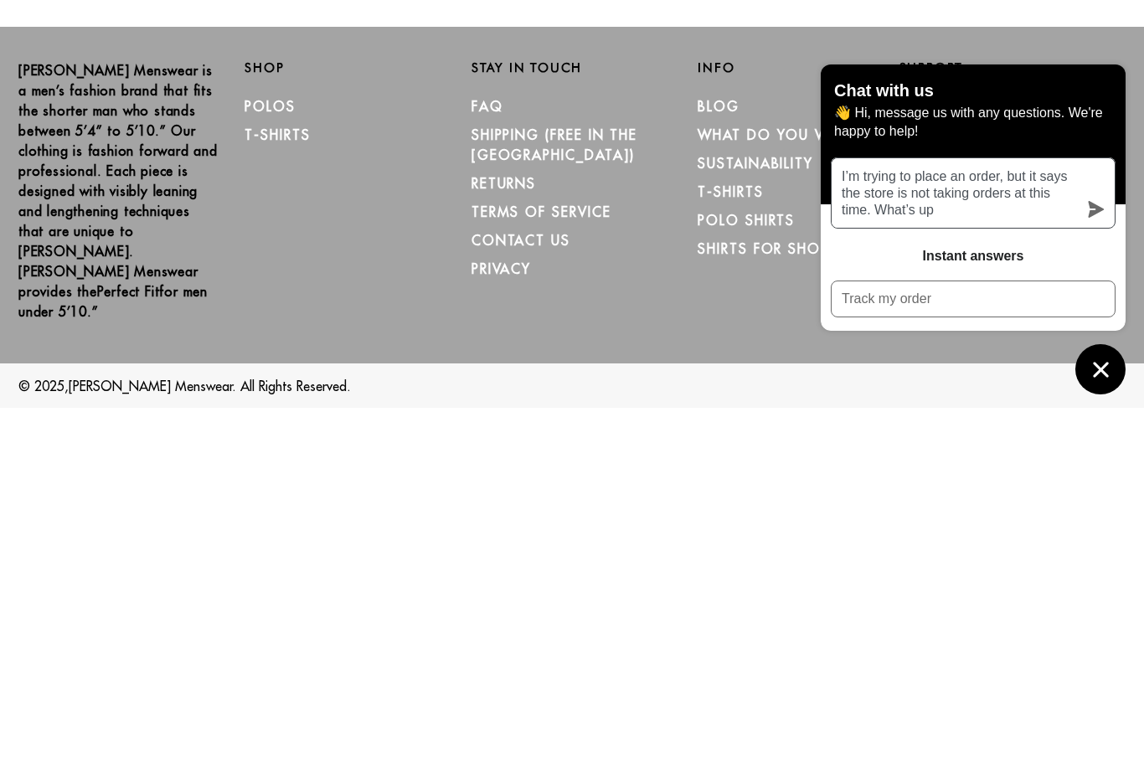
type textarea "I’m trying to place an order, but it says the store is not taking orders at thi…"
click at [1098, 555] on icon "submit" at bounding box center [1097, 563] width 16 height 17
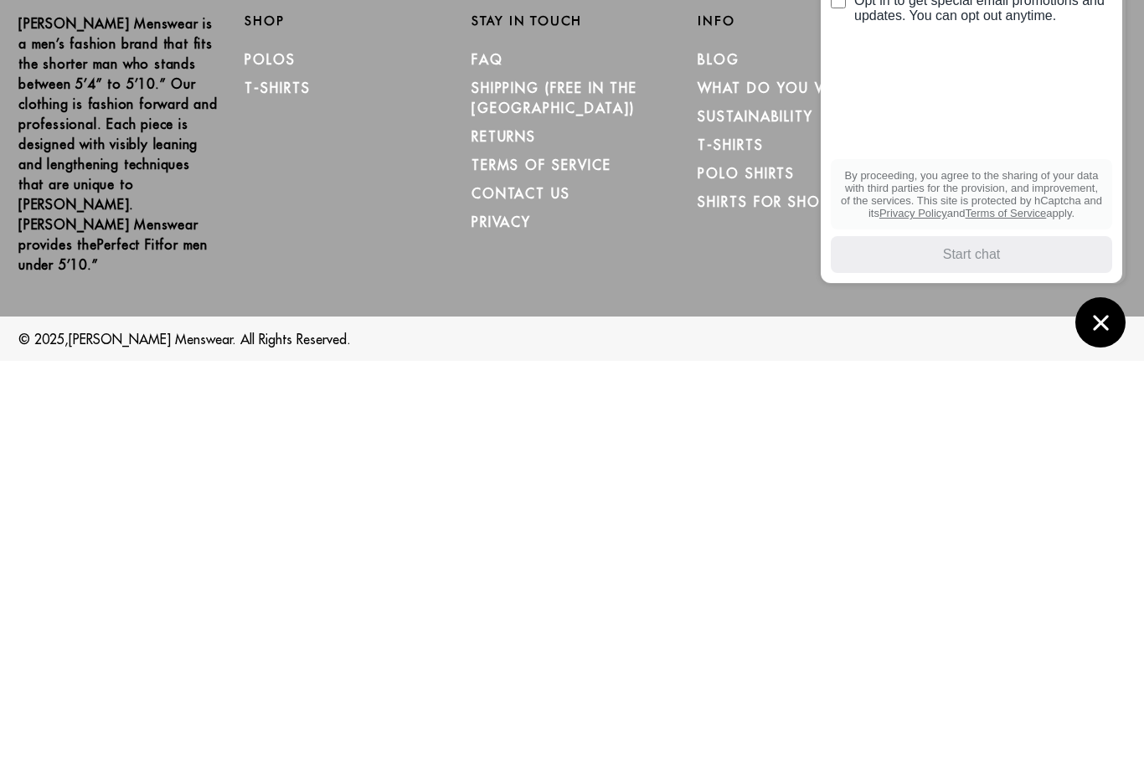
click at [28, 415] on p "[PERSON_NAME] Menswear is a men’s fashion brand that fits the shorter man who s…" at bounding box center [118, 545] width 201 height 261
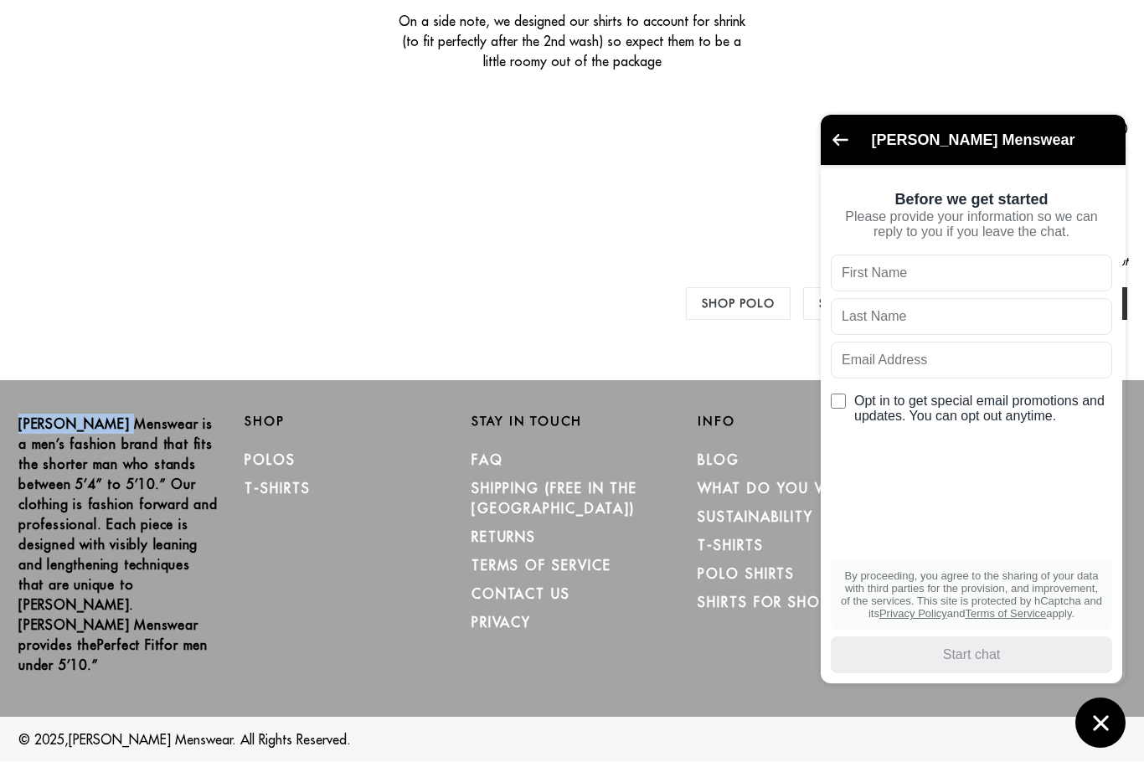
copy p "[PERSON_NAME] Menswear"
